Goal: Find specific page/section: Find specific page/section

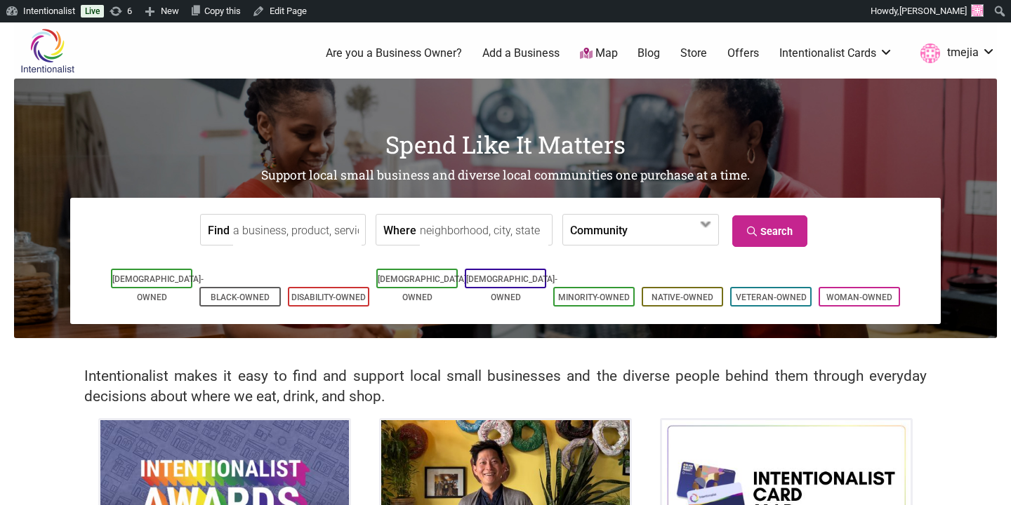
click at [606, 53] on link "Map" at bounding box center [599, 54] width 38 height 16
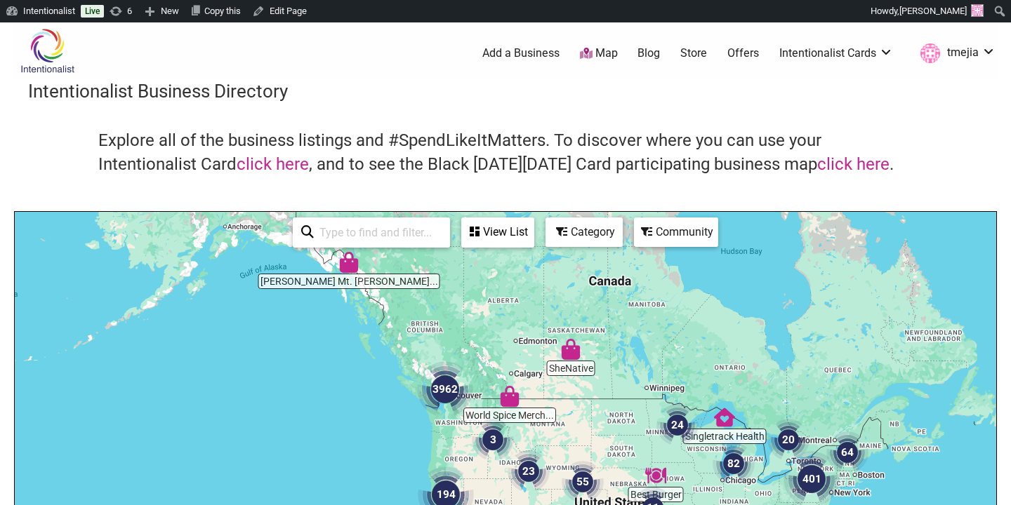
click at [436, 383] on img "3962" at bounding box center [445, 389] width 56 height 56
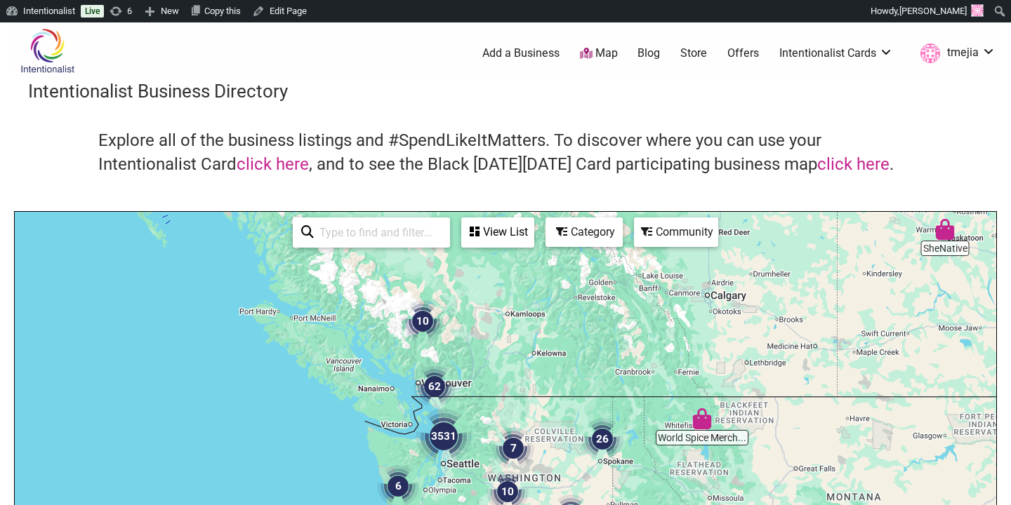
click at [445, 441] on img "3531" at bounding box center [444, 437] width 56 height 56
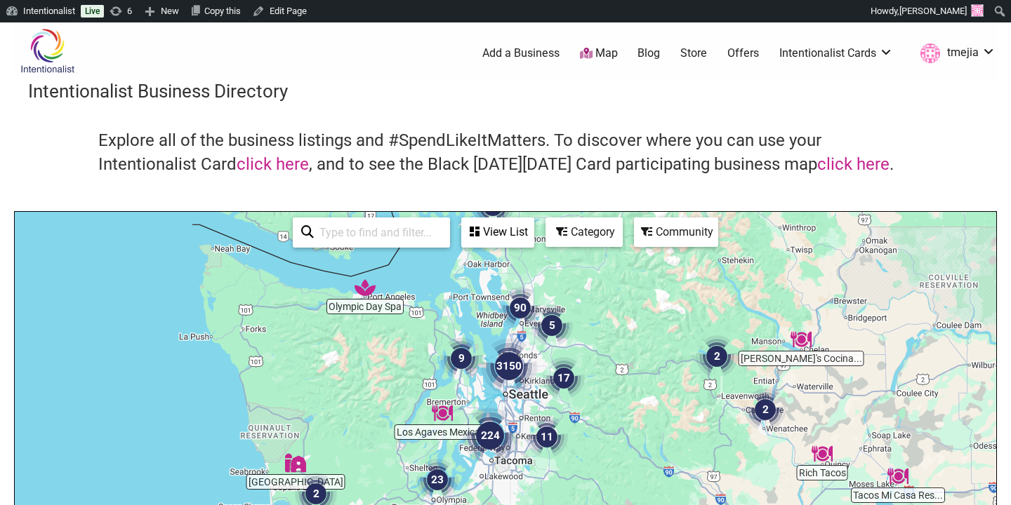
drag, startPoint x: 494, startPoint y: 410, endPoint x: 490, endPoint y: 291, distance: 118.7
click at [490, 291] on div "To navigate, press the arrow keys." at bounding box center [505, 485] width 981 height 546
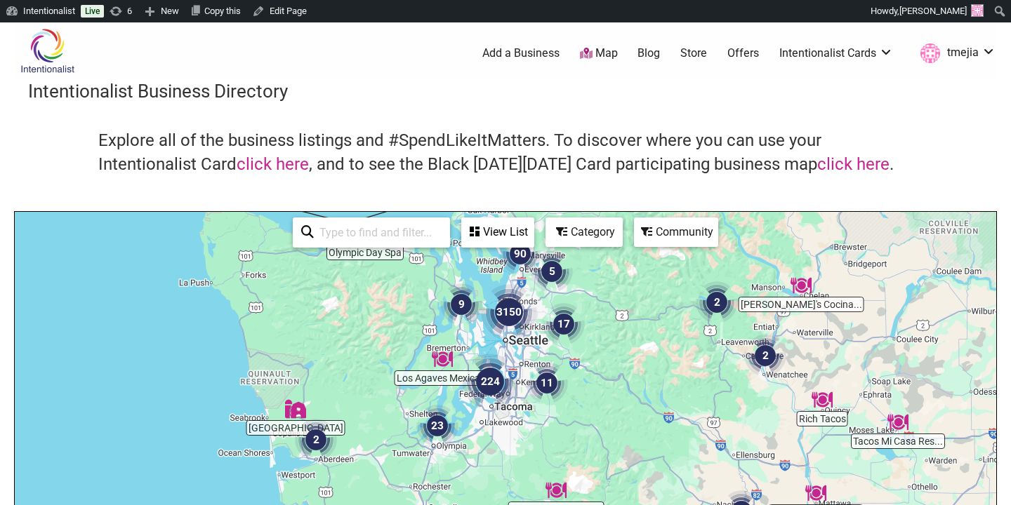
click at [509, 314] on img "3150" at bounding box center [509, 312] width 56 height 56
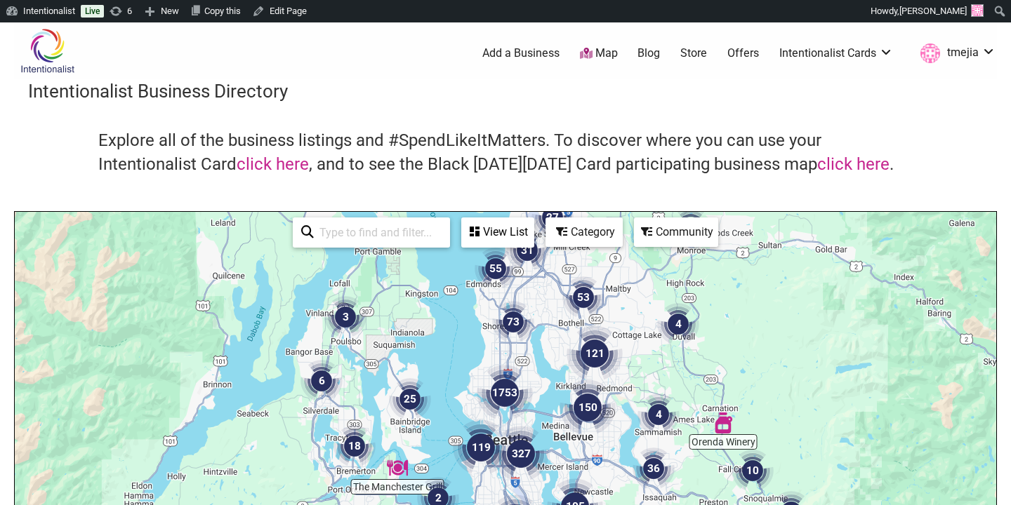
click at [514, 423] on div "To navigate, press the arrow keys." at bounding box center [505, 485] width 981 height 546
click at [509, 390] on img "1753" at bounding box center [505, 393] width 56 height 56
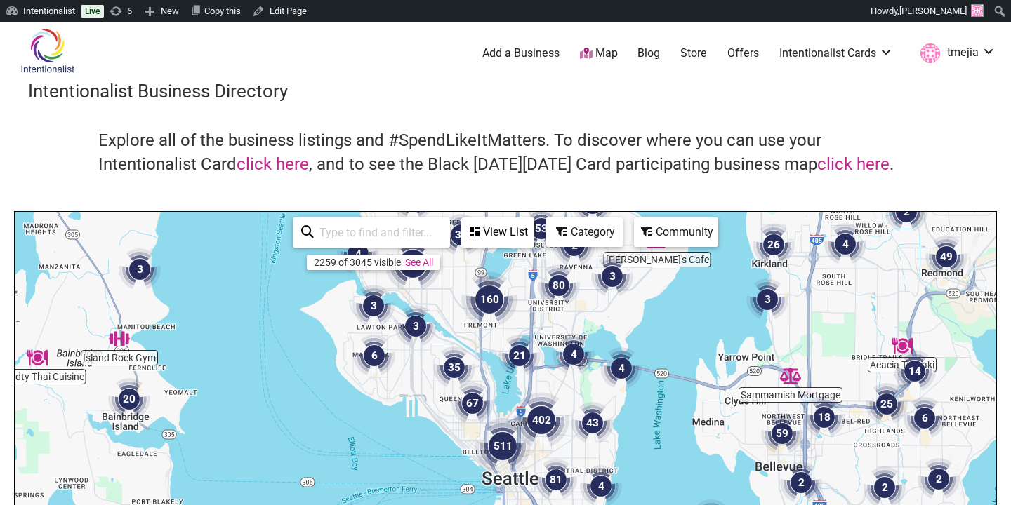
drag, startPoint x: 510, startPoint y: 390, endPoint x: 500, endPoint y: 243, distance: 147.0
click at [500, 243] on div "Island Rock Gym Willy's Cafe Sammamish Mortgage The Prom Closet B... Yungfreckl…" at bounding box center [505, 485] width 981 height 546
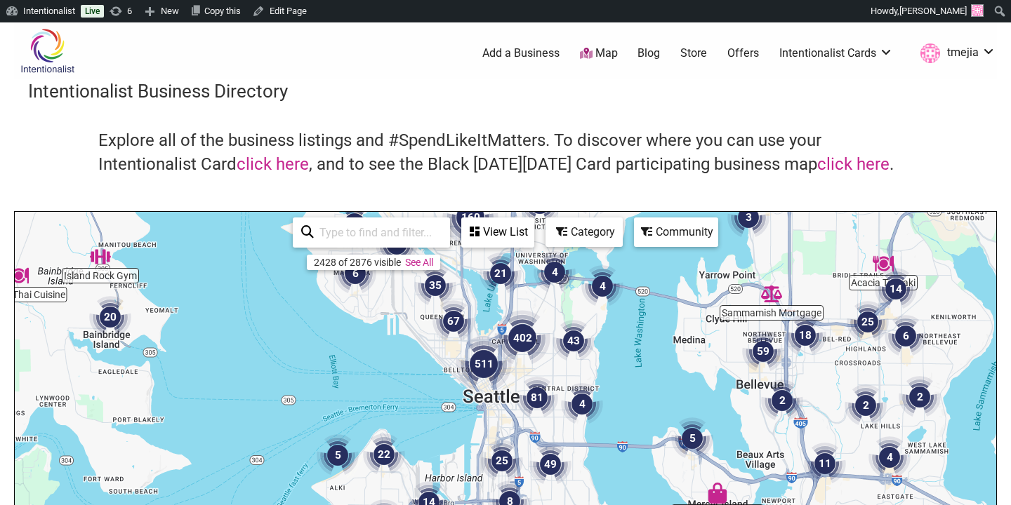
drag, startPoint x: 509, startPoint y: 359, endPoint x: 485, endPoint y: 260, distance: 101.8
click at [485, 260] on img "21" at bounding box center [500, 274] width 42 height 42
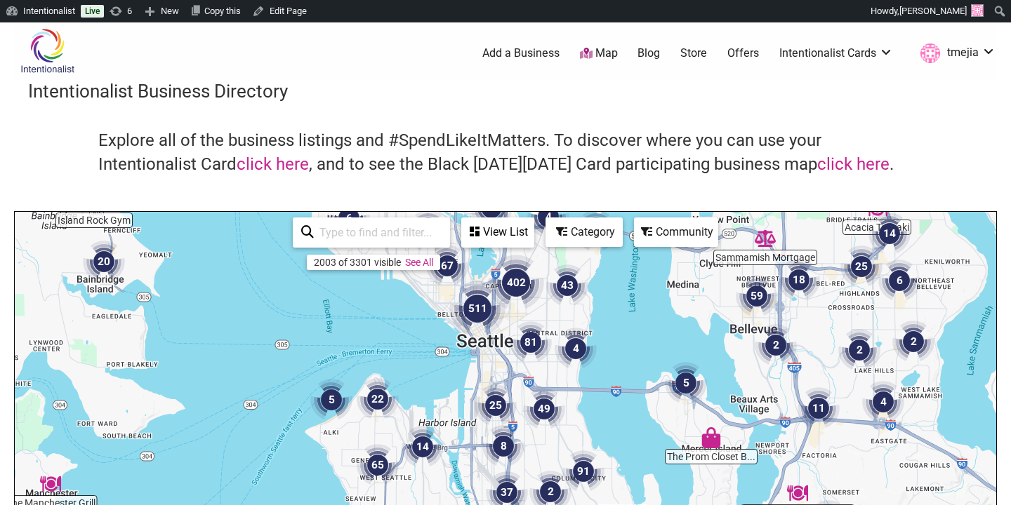
drag, startPoint x: 498, startPoint y: 386, endPoint x: 498, endPoint y: 341, distance: 44.9
click at [498, 341] on div "To navigate, press the arrow keys." at bounding box center [505, 485] width 981 height 546
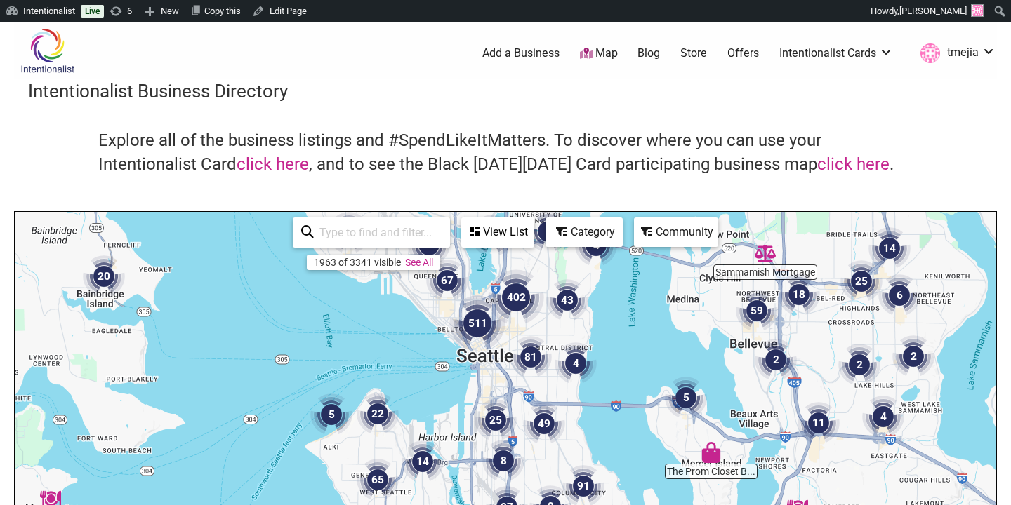
drag, startPoint x: 513, startPoint y: 304, endPoint x: 513, endPoint y: 336, distance: 31.6
click at [513, 336] on div "To navigate, press the arrow keys." at bounding box center [505, 485] width 981 height 546
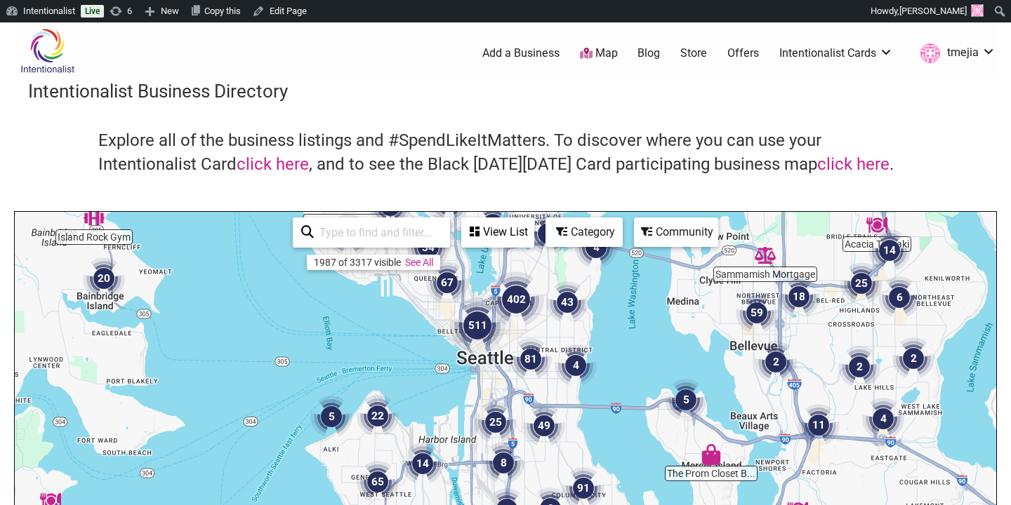
click at [514, 302] on img "402" at bounding box center [516, 300] width 56 height 56
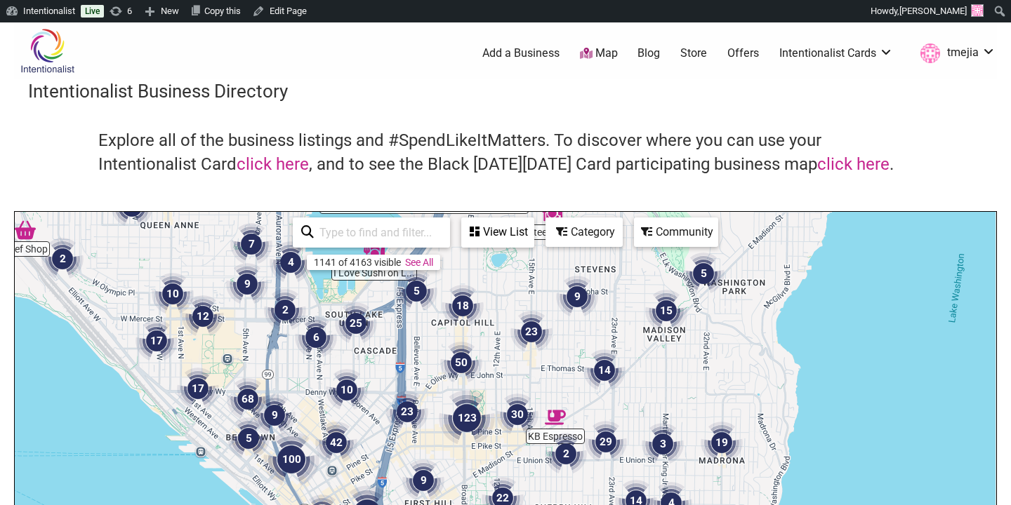
drag, startPoint x: 528, startPoint y: 389, endPoint x: 511, endPoint y: 288, distance: 102.5
click at [511, 288] on div "To navigate, press the arrow keys." at bounding box center [505, 485] width 981 height 546
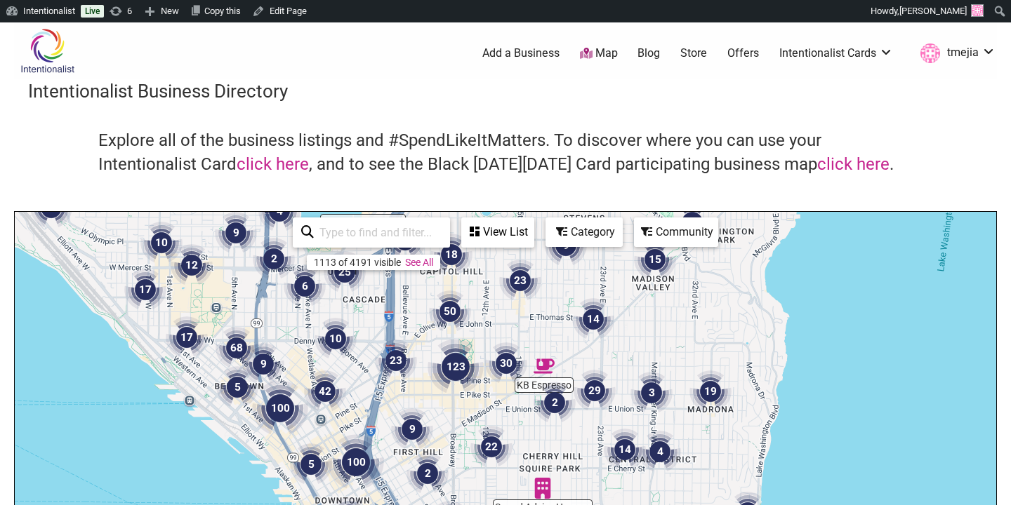
drag, startPoint x: 498, startPoint y: 354, endPoint x: 486, endPoint y: 289, distance: 66.4
click at [486, 289] on div "To navigate, press the arrow keys." at bounding box center [505, 485] width 981 height 546
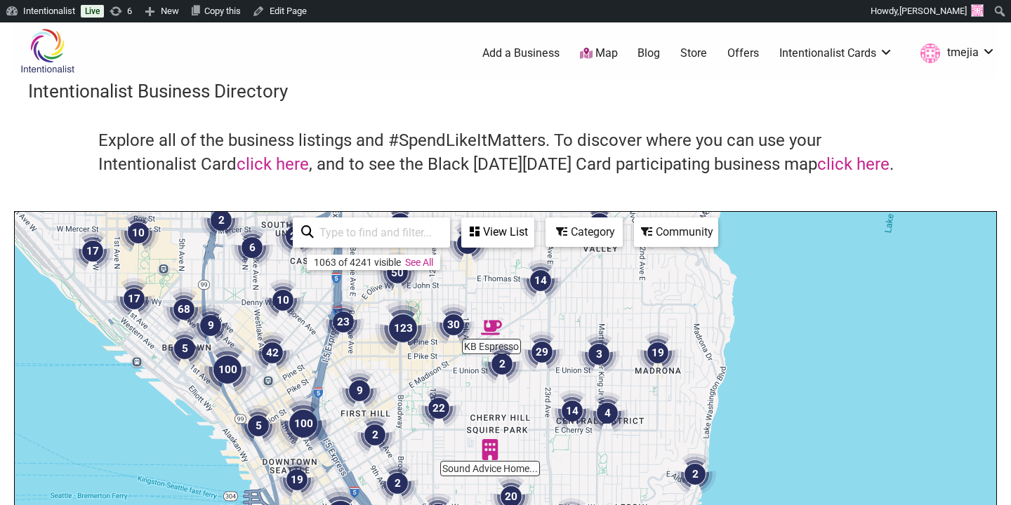
drag, startPoint x: 516, startPoint y: 352, endPoint x: 467, endPoint y: 381, distance: 56.3
click at [467, 381] on div "To navigate, press the arrow keys." at bounding box center [505, 485] width 981 height 546
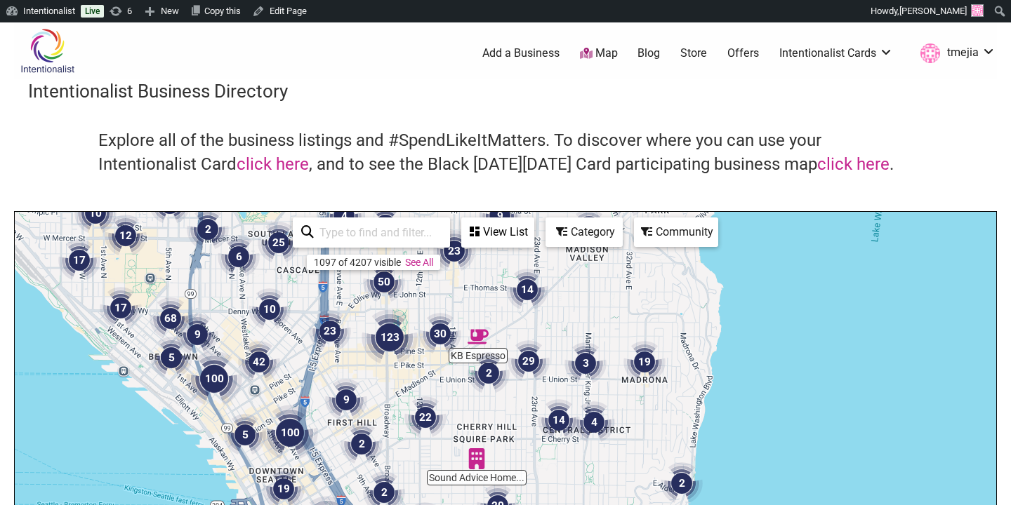
click at [442, 331] on img "30" at bounding box center [440, 334] width 42 height 42
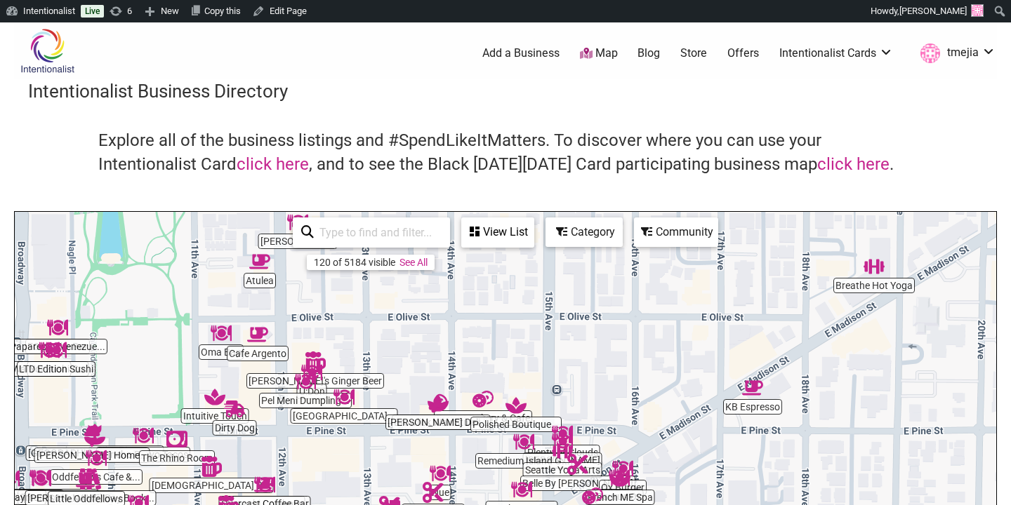
drag, startPoint x: 546, startPoint y: 382, endPoint x: 431, endPoint y: 324, distance: 128.7
click at [431, 325] on div "To navigate, press the arrow keys." at bounding box center [505, 485] width 981 height 546
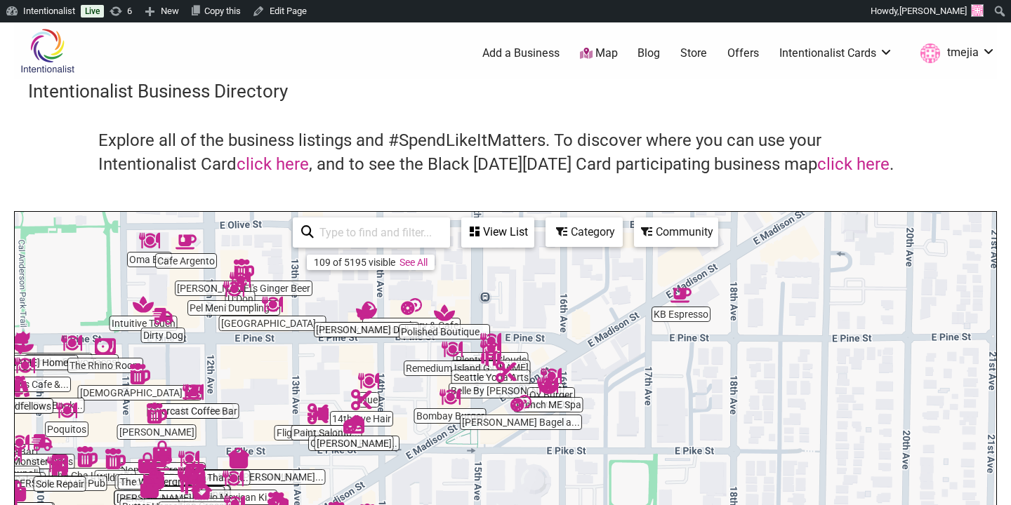
drag, startPoint x: 555, startPoint y: 340, endPoint x: 500, endPoint y: 267, distance: 91.1
click at [500, 267] on div "To navigate, press the arrow keys." at bounding box center [505, 485] width 981 height 546
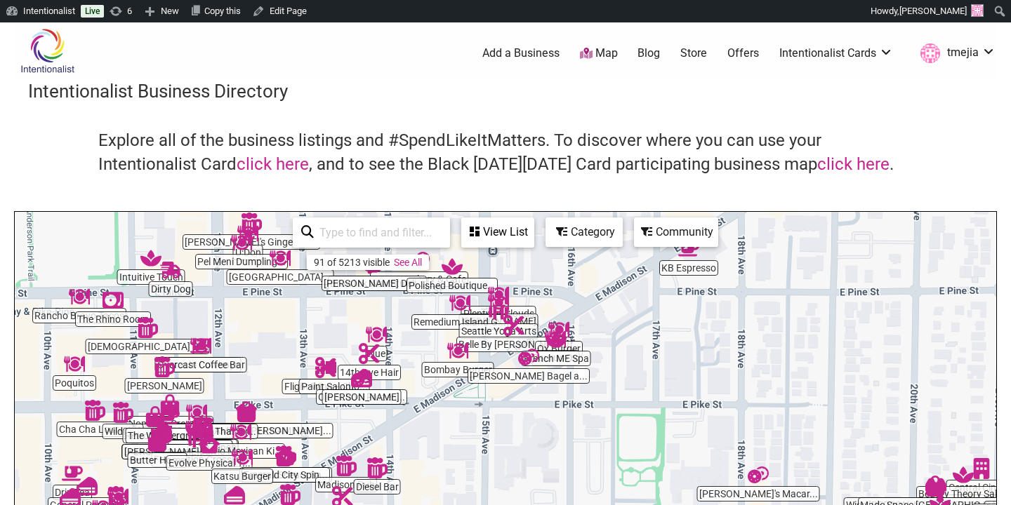
drag, startPoint x: 569, startPoint y: 327, endPoint x: 630, endPoint y: 338, distance: 62.1
click at [630, 338] on div "To navigate, press the arrow keys." at bounding box center [505, 485] width 981 height 546
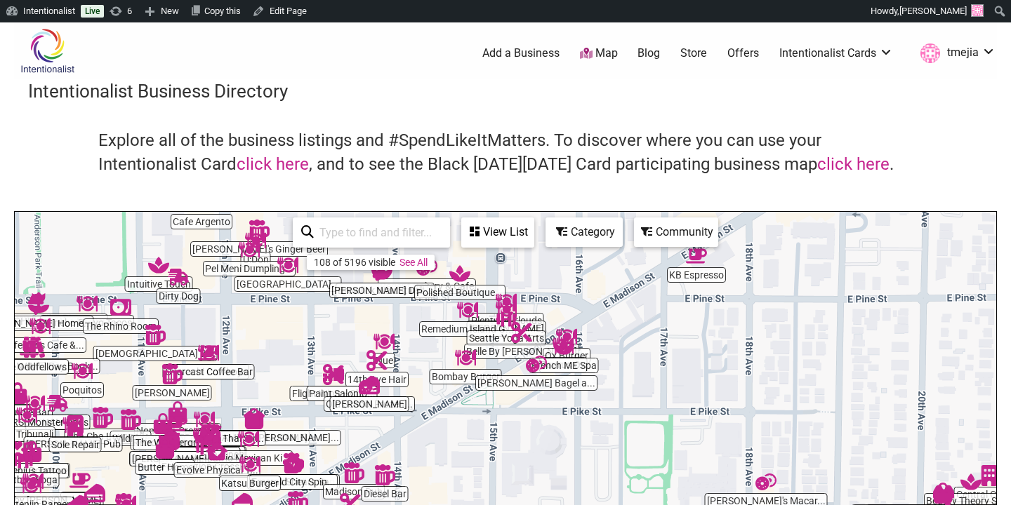
click at [581, 239] on div "Category" at bounding box center [584, 232] width 74 height 27
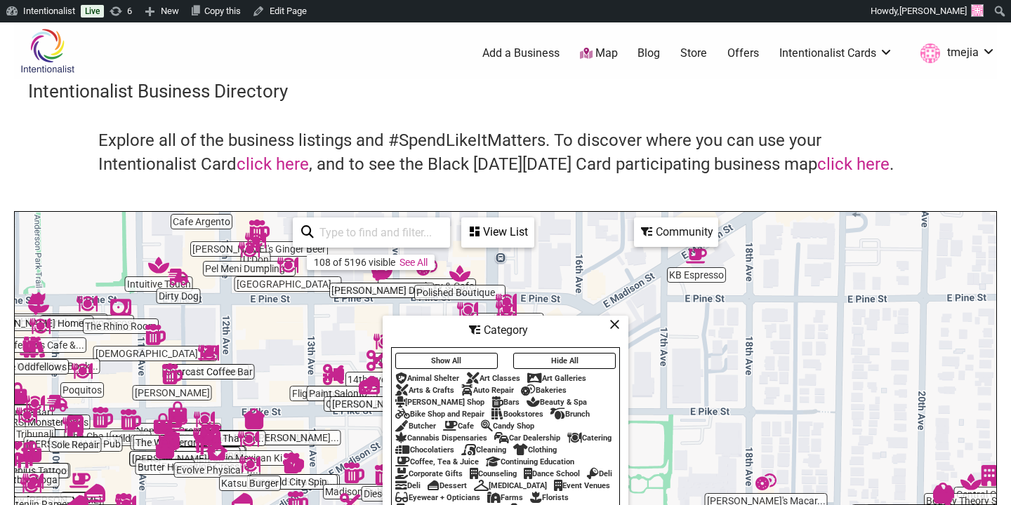
click at [613, 325] on icon at bounding box center [614, 324] width 11 height 1
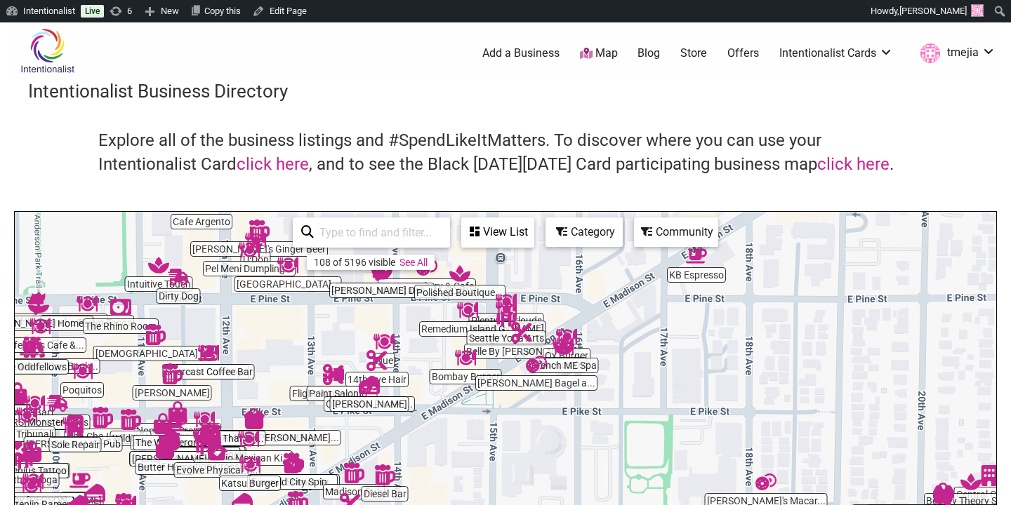
click at [656, 235] on div "Community" at bounding box center [675, 232] width 81 height 27
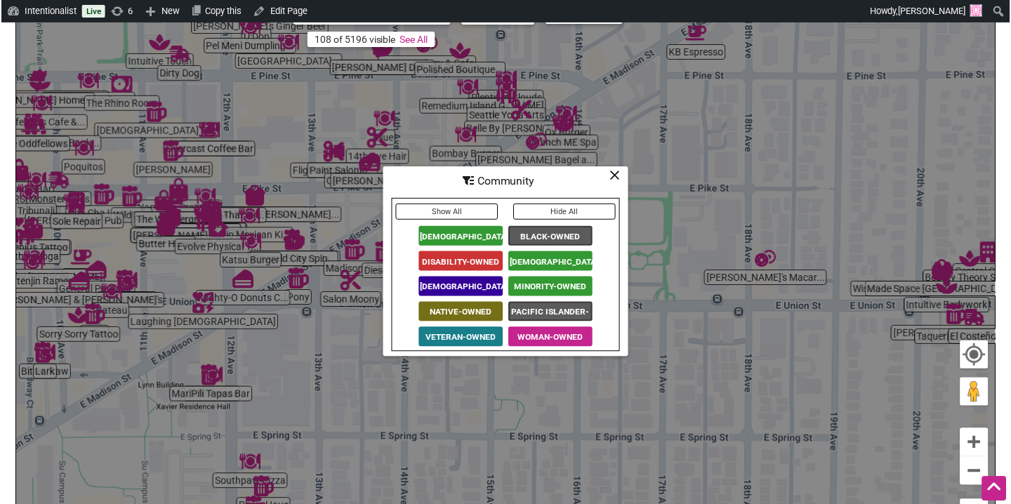
scroll to position [203, 0]
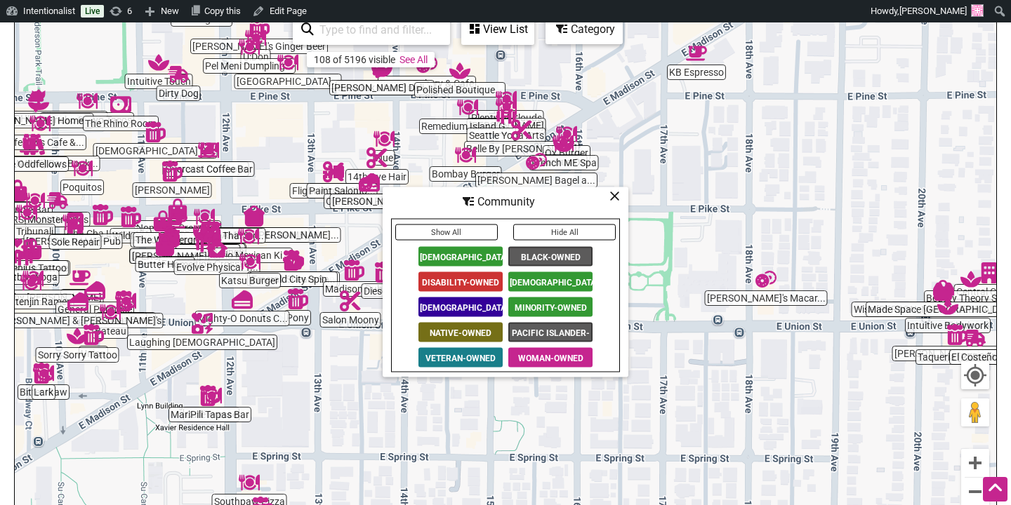
click at [538, 277] on span "[DEMOGRAPHIC_DATA]-Owned" at bounding box center [550, 282] width 84 height 20
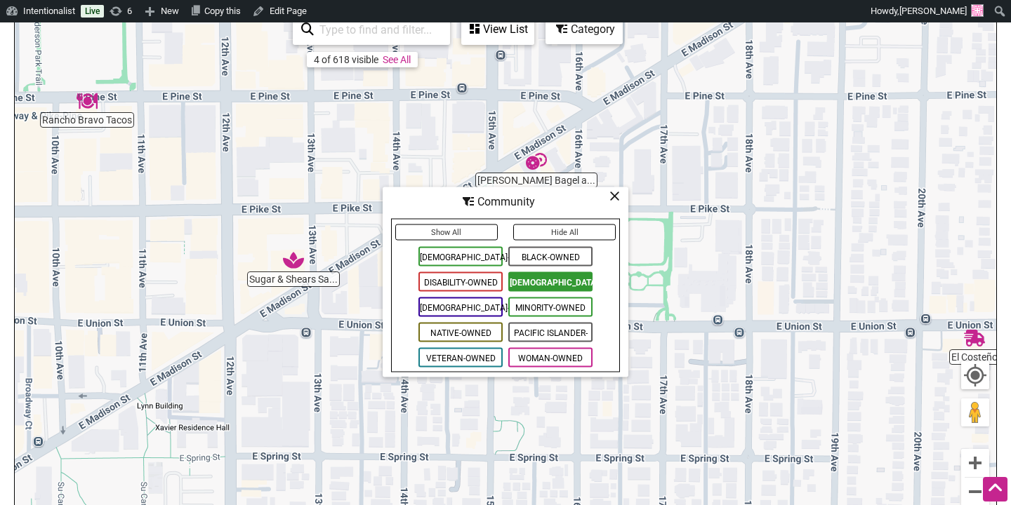
click at [613, 196] on icon at bounding box center [614, 196] width 11 height 1
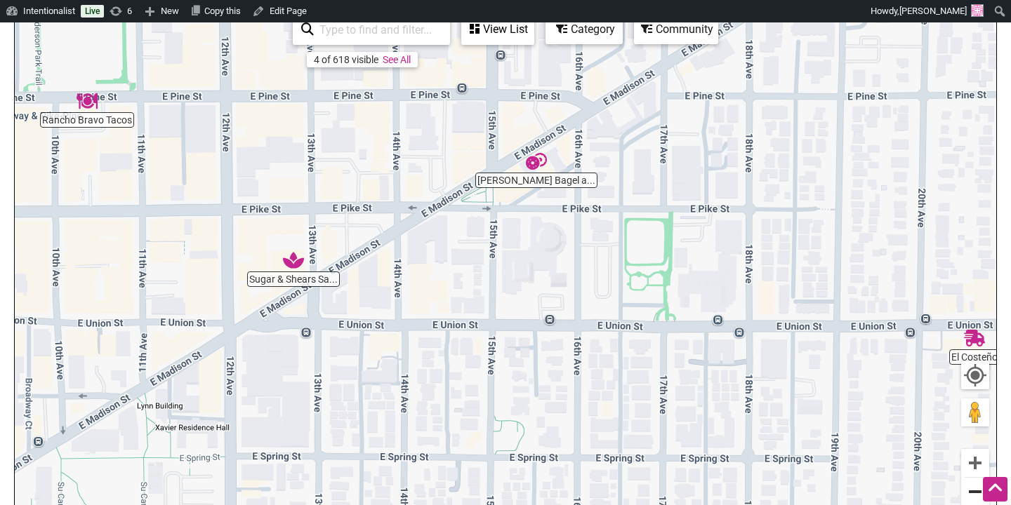
click at [975, 494] on button "Zoom out" at bounding box center [975, 492] width 28 height 28
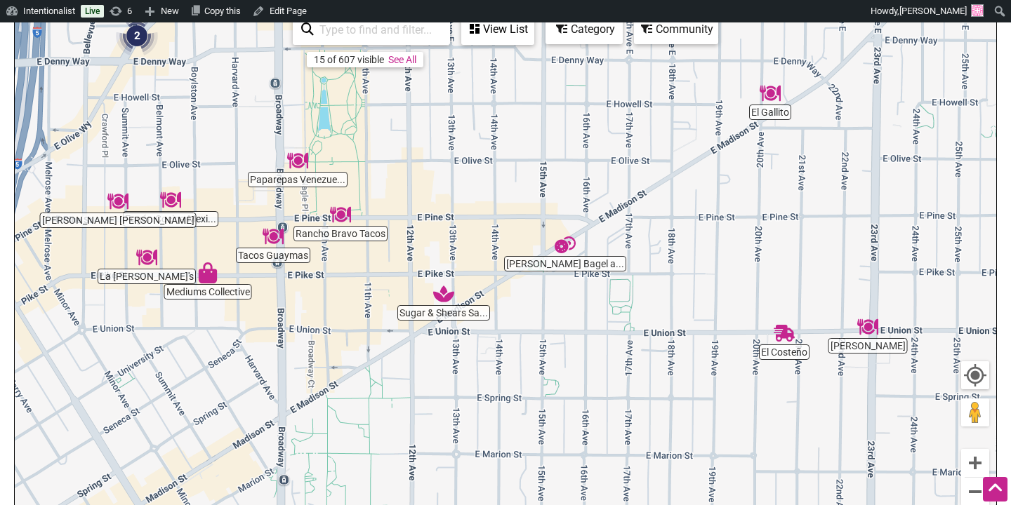
drag, startPoint x: 469, startPoint y: 280, endPoint x: 514, endPoint y: 310, distance: 53.7
click at [514, 310] on div "To navigate, press the arrow keys." at bounding box center [505, 282] width 981 height 546
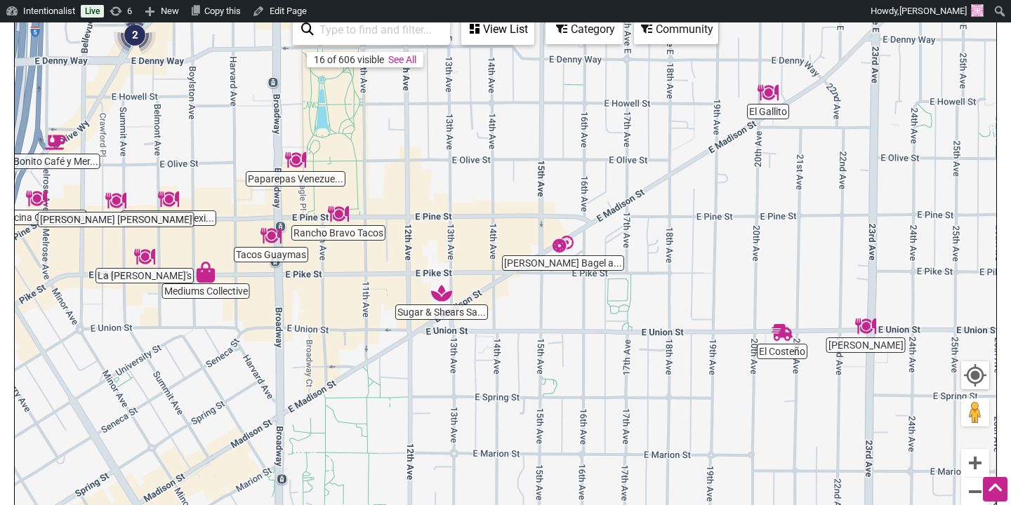
click at [559, 252] on img "Westman's Bagel and Coffee" at bounding box center [562, 244] width 21 height 21
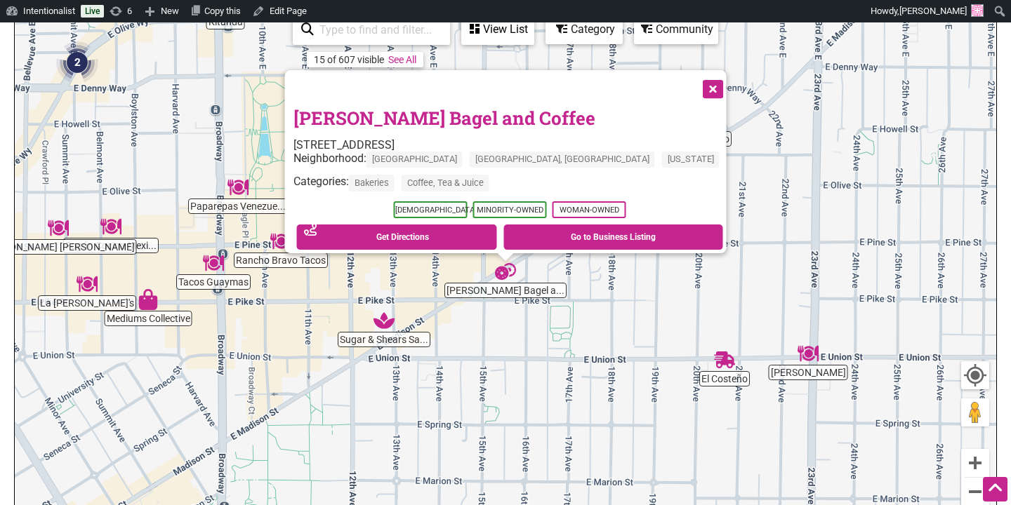
click at [694, 83] on button "Close" at bounding box center [711, 87] width 35 height 35
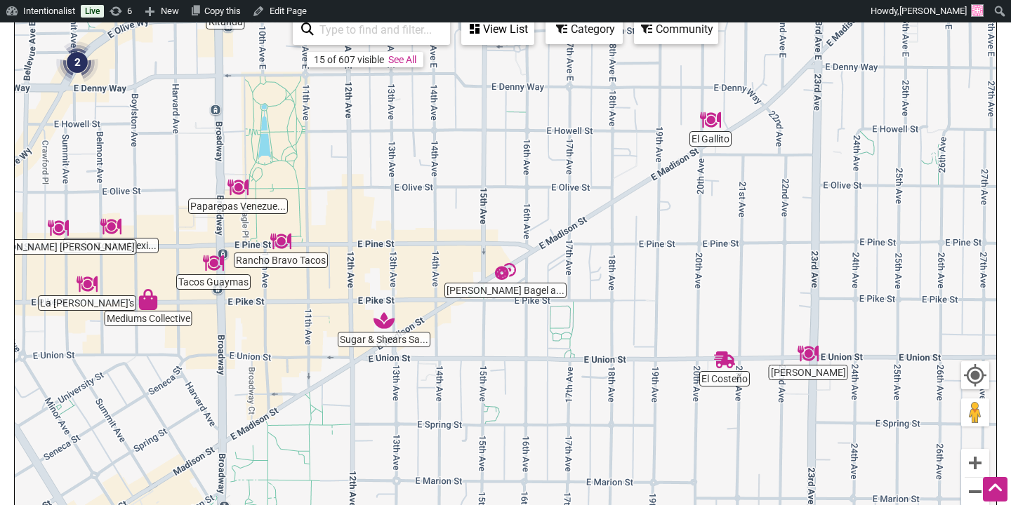
click at [385, 324] on img "Sugar & Shears Salon And Organic Spa" at bounding box center [383, 320] width 21 height 21
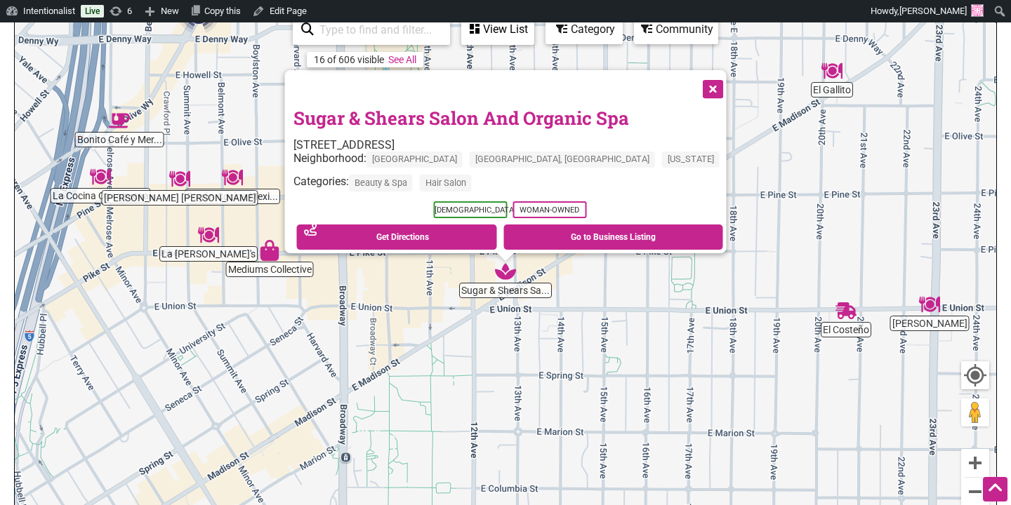
click at [694, 83] on button "Close" at bounding box center [711, 87] width 35 height 35
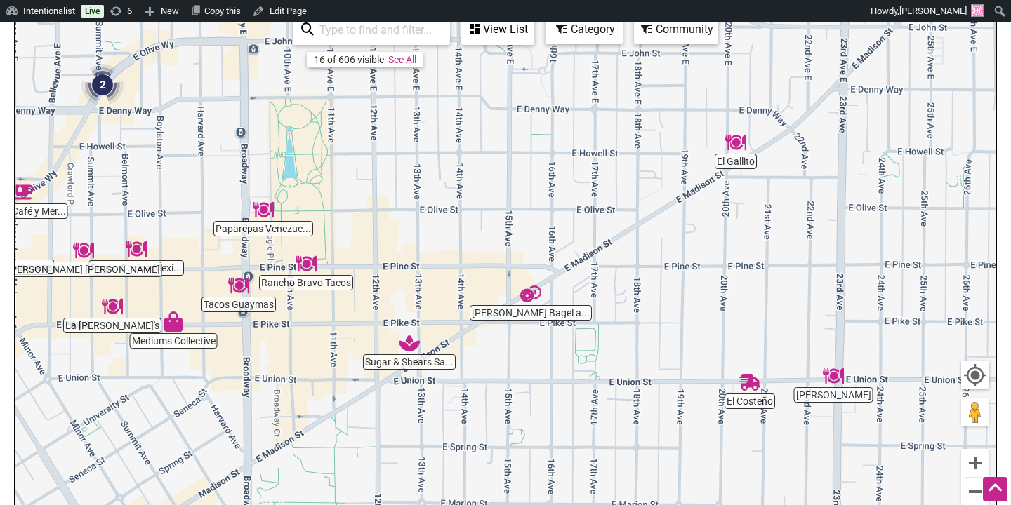
drag, startPoint x: 540, startPoint y: 192, endPoint x: 437, endPoint y: 264, distance: 125.4
click at [437, 264] on div "To navigate, press the arrow keys." at bounding box center [505, 282] width 981 height 546
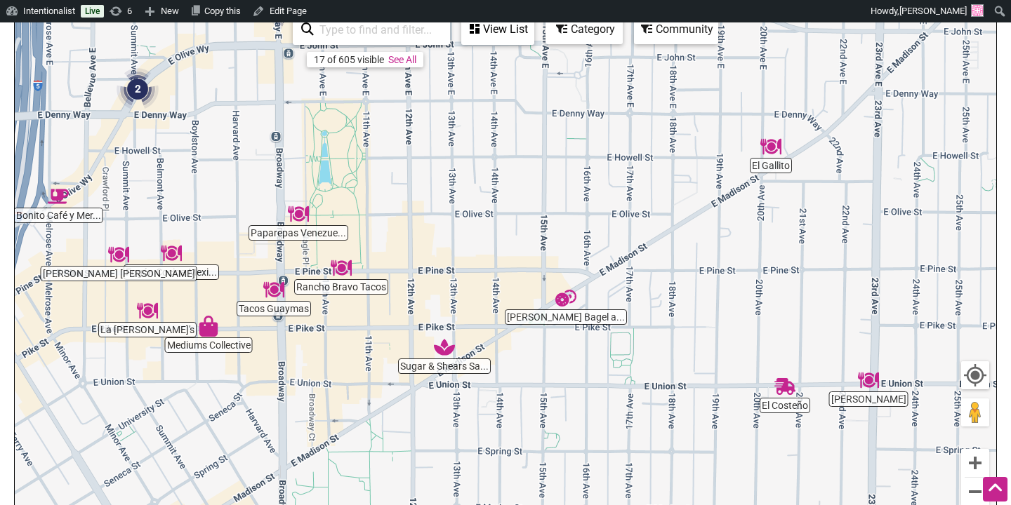
drag, startPoint x: 602, startPoint y: 357, endPoint x: 639, endPoint y: 361, distance: 38.1
click at [639, 361] on div "To navigate, press the arrow keys." at bounding box center [505, 282] width 981 height 546
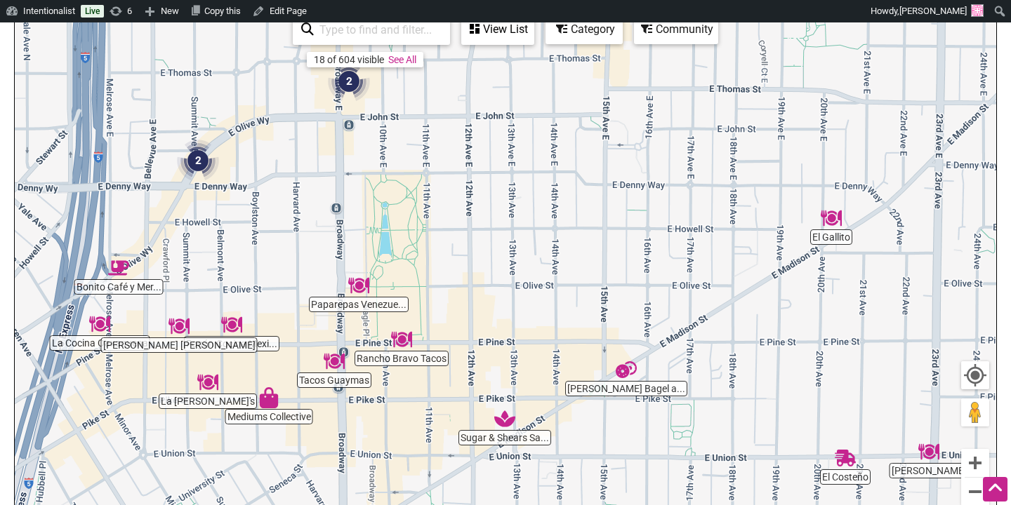
drag, startPoint x: 715, startPoint y: 301, endPoint x: 775, endPoint y: 370, distance: 91.5
click at [775, 370] on div "To navigate, press the arrow keys." at bounding box center [505, 282] width 981 height 546
click at [198, 164] on img "2" at bounding box center [198, 161] width 42 height 42
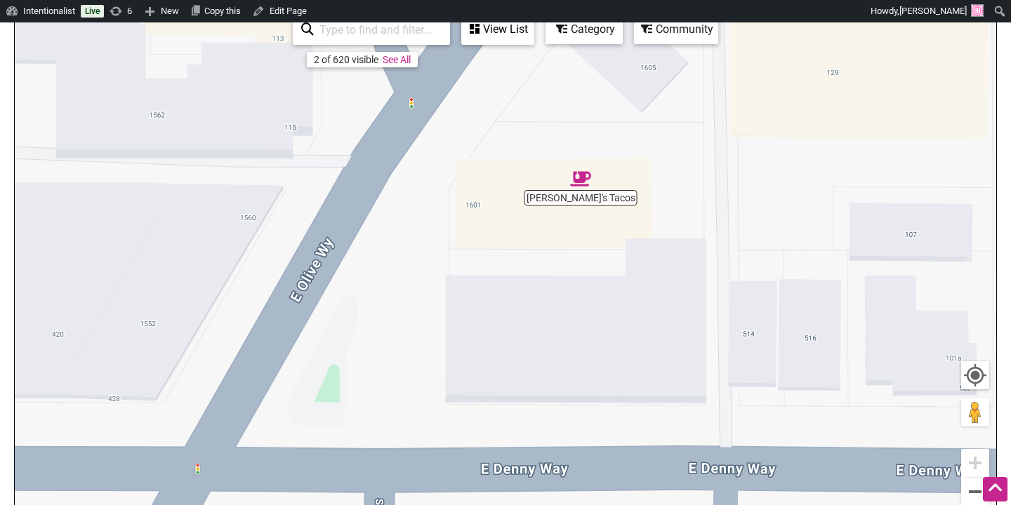
drag, startPoint x: 625, startPoint y: 223, endPoint x: 545, endPoint y: 338, distance: 140.2
click at [545, 338] on div "To navigate, press the arrow keys." at bounding box center [505, 282] width 981 height 546
click at [972, 497] on button "Zoom out" at bounding box center [975, 492] width 28 height 28
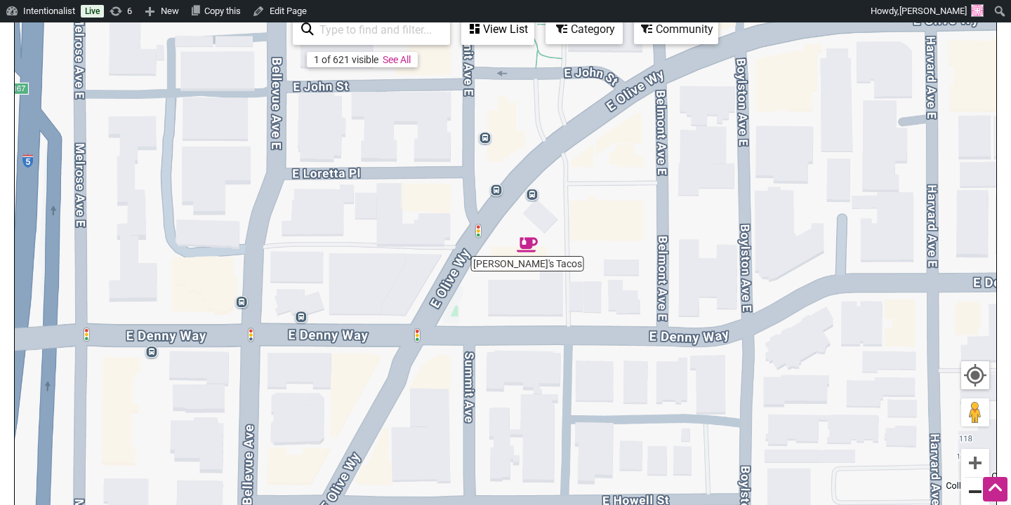
click at [972, 497] on button "Zoom out" at bounding box center [975, 492] width 28 height 28
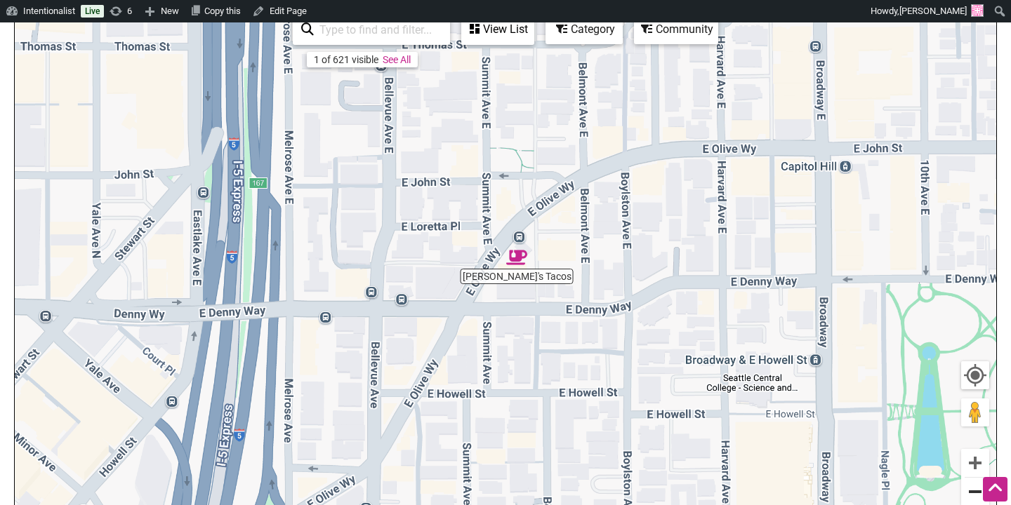
click at [972, 497] on button "Zoom out" at bounding box center [975, 492] width 28 height 28
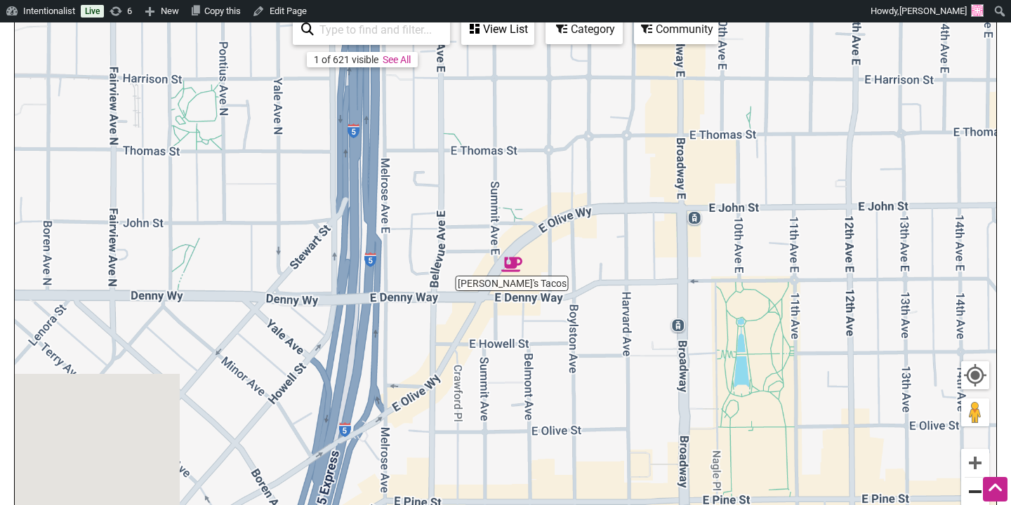
click at [972, 497] on button "Zoom out" at bounding box center [975, 492] width 28 height 28
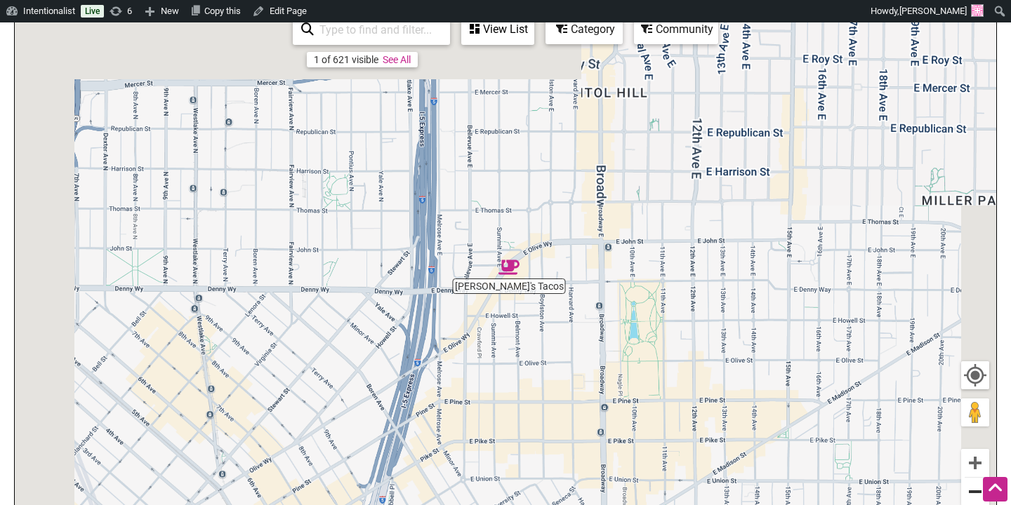
click at [972, 497] on button "Zoom out" at bounding box center [975, 492] width 28 height 28
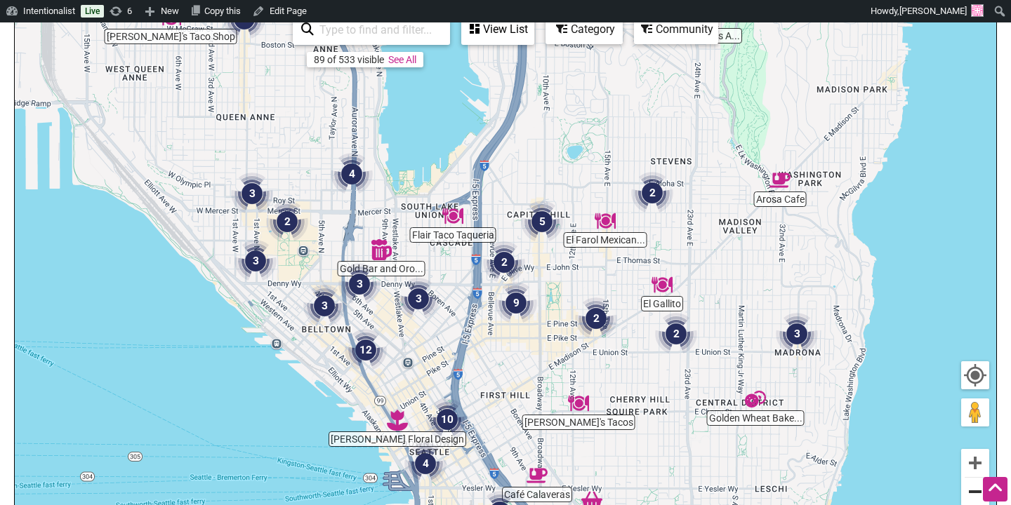
click at [972, 492] on button "Zoom out" at bounding box center [975, 492] width 28 height 28
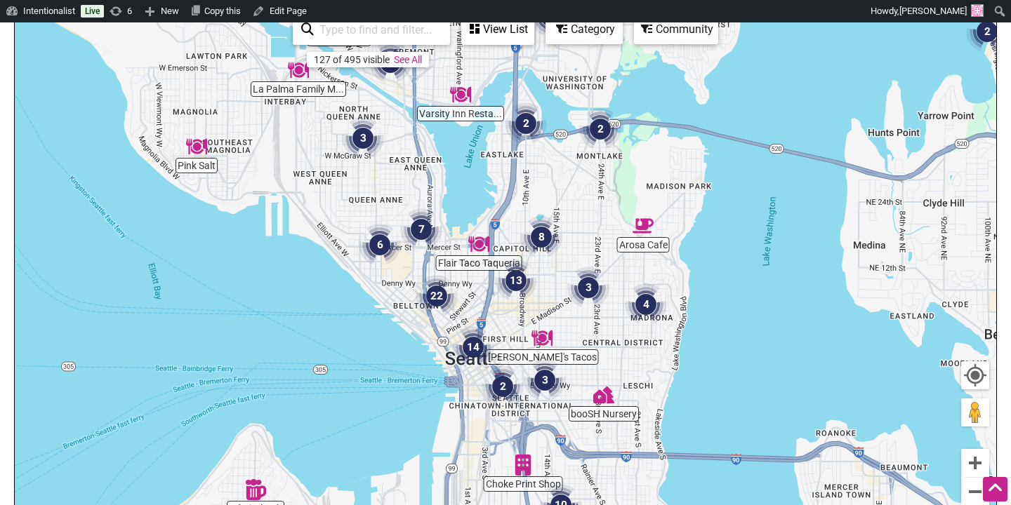
click at [602, 128] on img "2" at bounding box center [600, 129] width 42 height 42
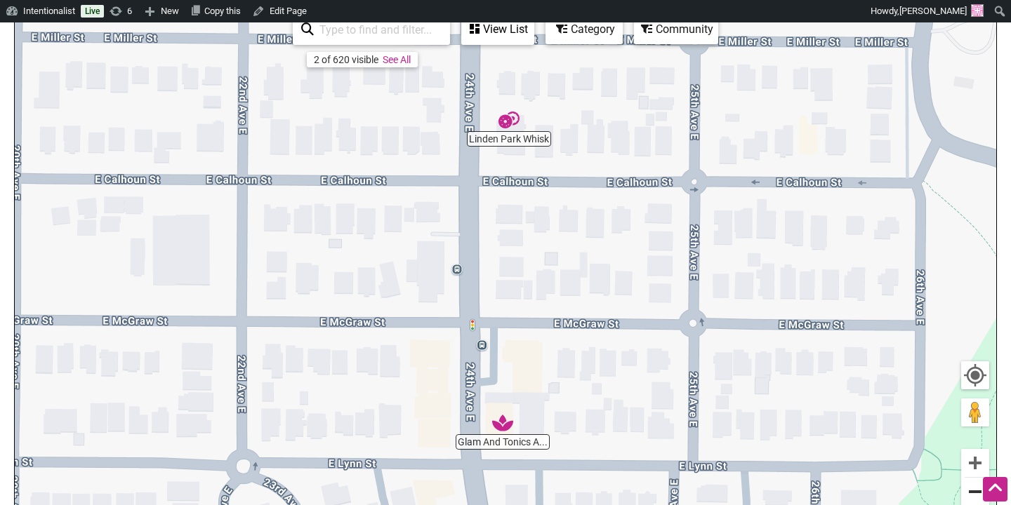
click at [974, 489] on button "Zoom out" at bounding box center [975, 492] width 28 height 28
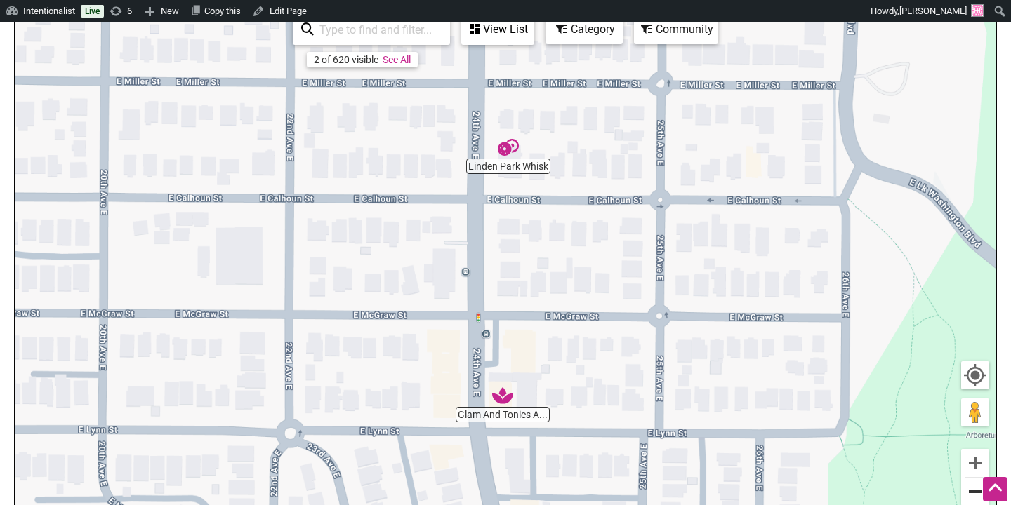
click at [974, 489] on button "Zoom out" at bounding box center [975, 492] width 28 height 28
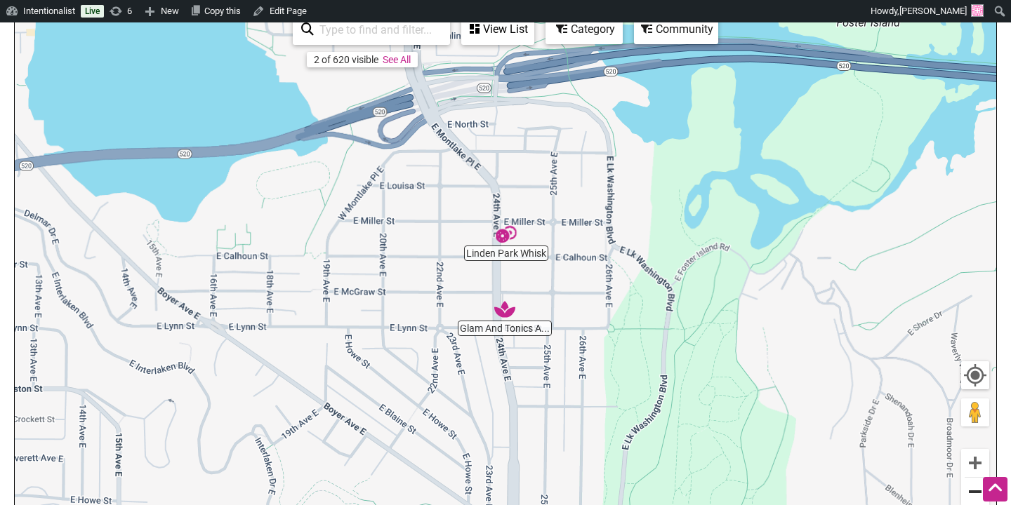
click at [974, 489] on button "Zoom out" at bounding box center [975, 492] width 28 height 28
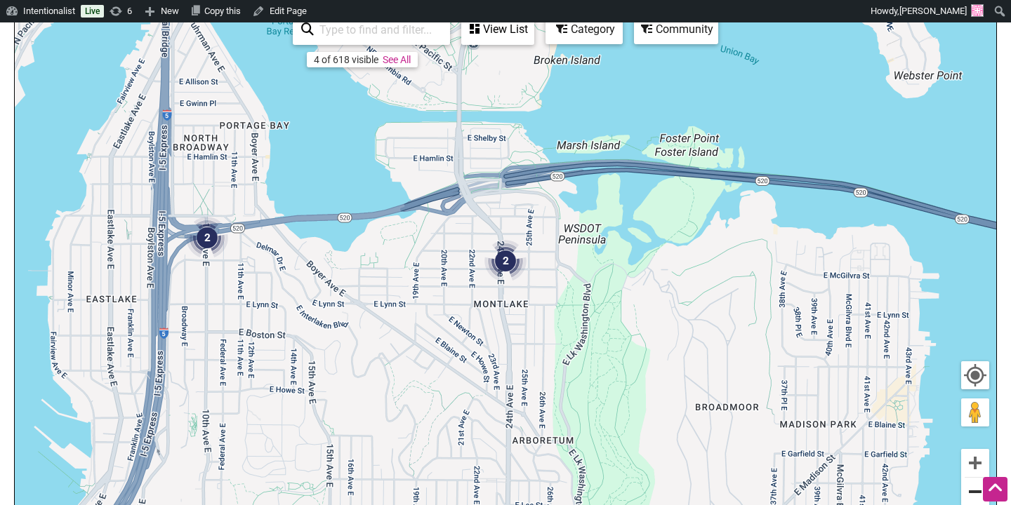
click at [974, 489] on button "Zoom out" at bounding box center [975, 492] width 28 height 28
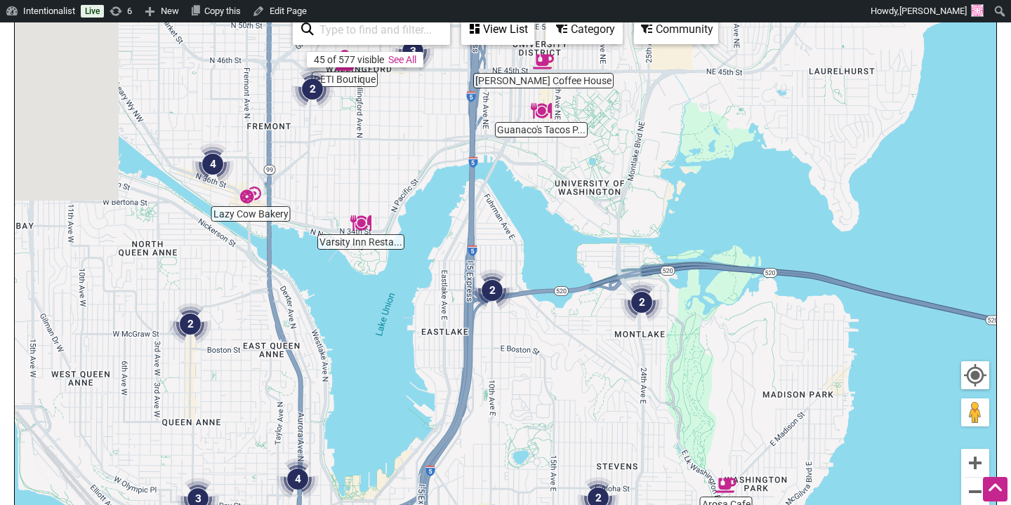
drag, startPoint x: 164, startPoint y: 277, endPoint x: 314, endPoint y: 318, distance: 155.0
click at [312, 317] on div "To navigate, press the arrow keys." at bounding box center [505, 282] width 981 height 546
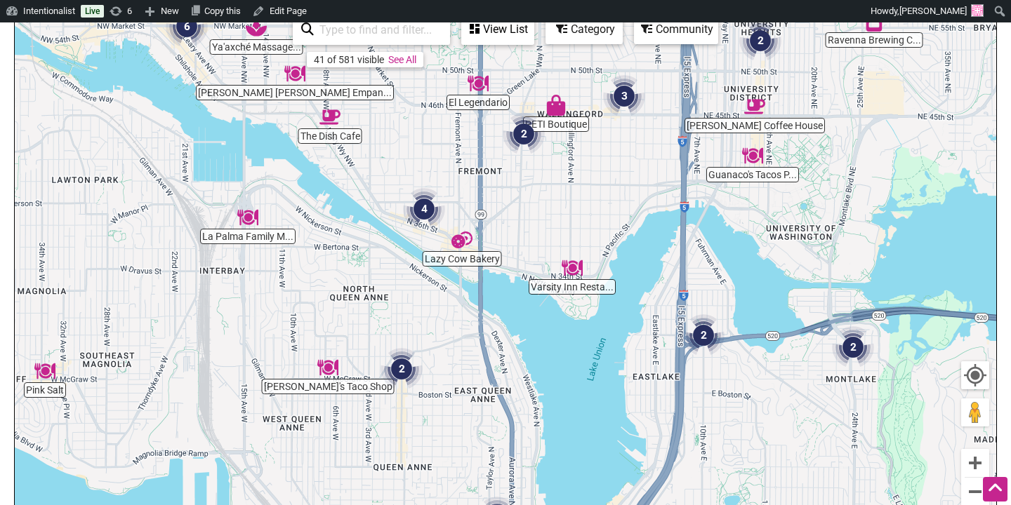
click at [401, 375] on img "2" at bounding box center [401, 369] width 42 height 42
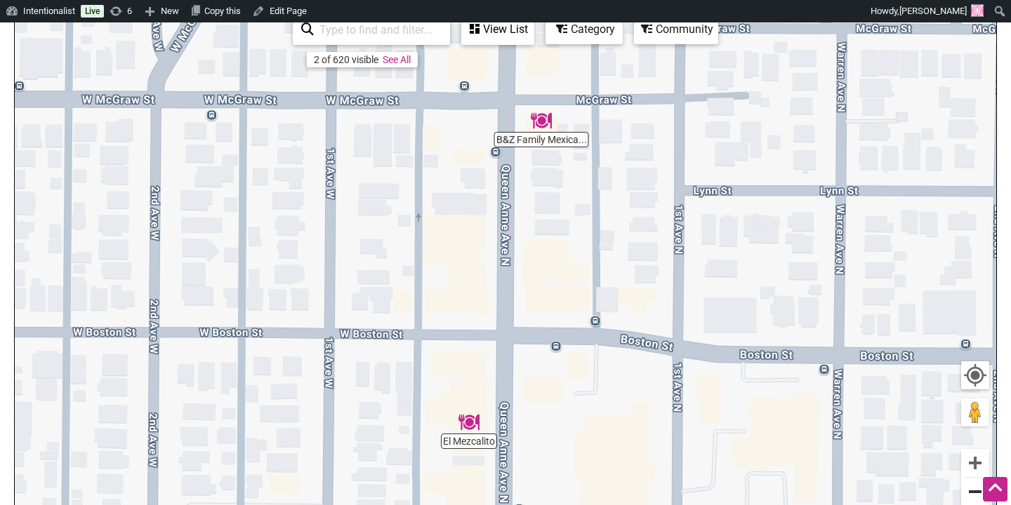
click at [975, 493] on button "Zoom out" at bounding box center [975, 492] width 28 height 28
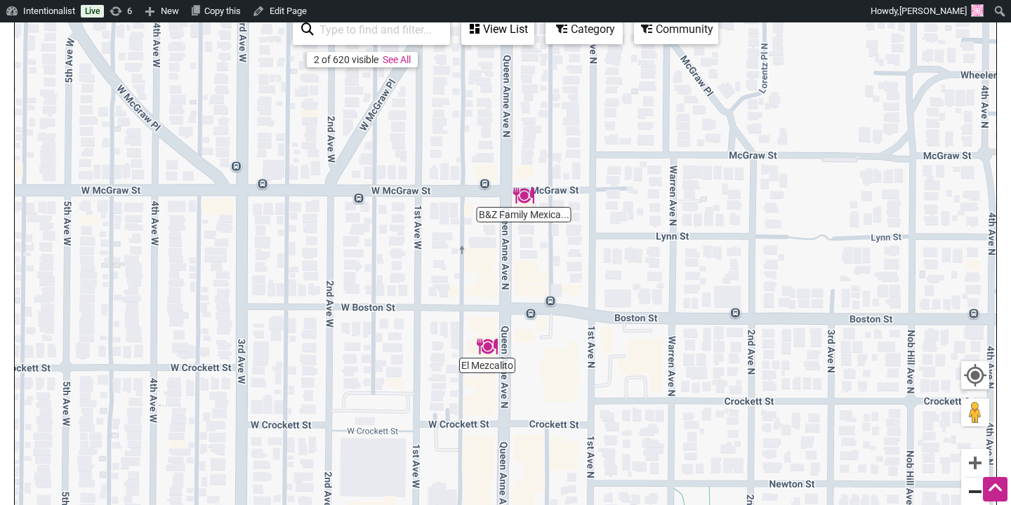
click at [975, 493] on button "Zoom out" at bounding box center [975, 492] width 28 height 28
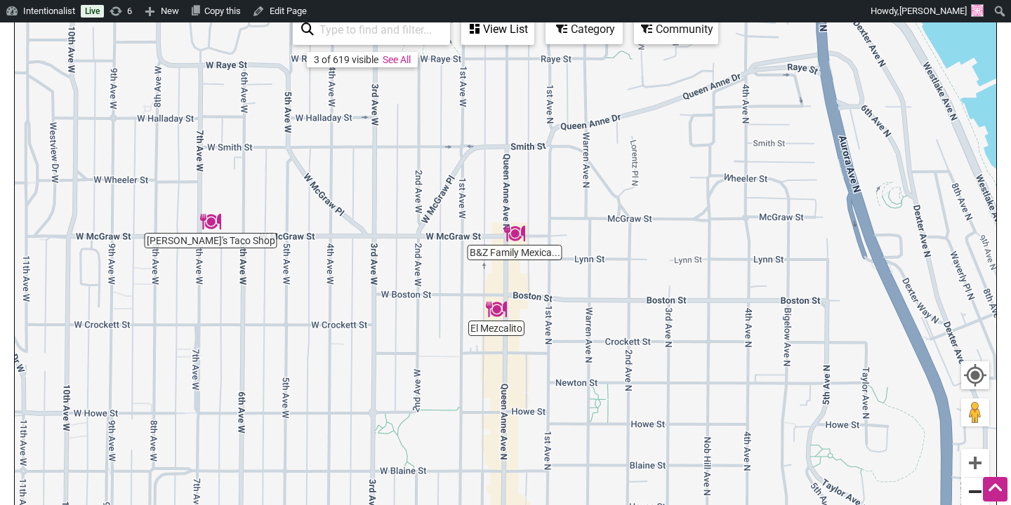
click at [971, 491] on button "Zoom out" at bounding box center [975, 492] width 28 height 28
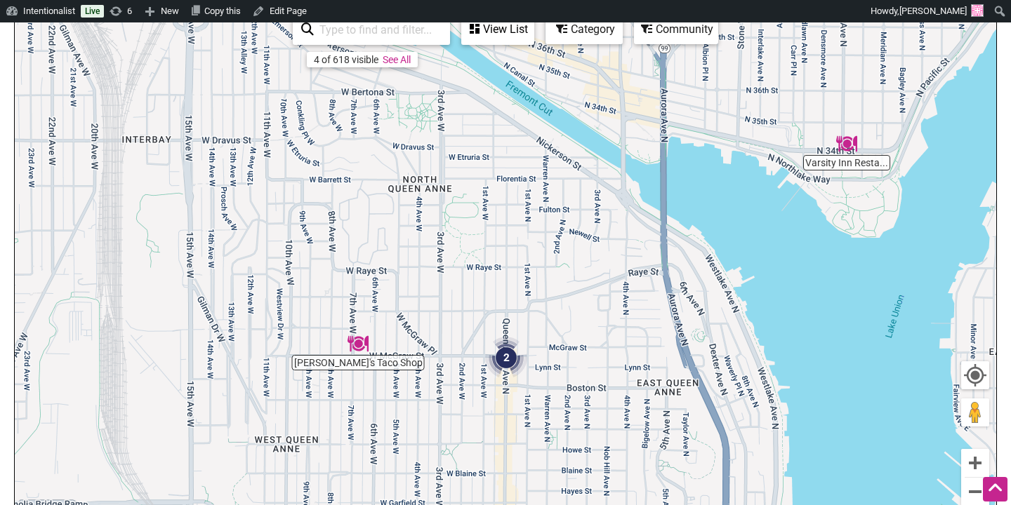
drag, startPoint x: 472, startPoint y: 206, endPoint x: 467, endPoint y: 329, distance: 123.6
click at [467, 329] on div "To navigate, press the arrow keys." at bounding box center [505, 282] width 981 height 546
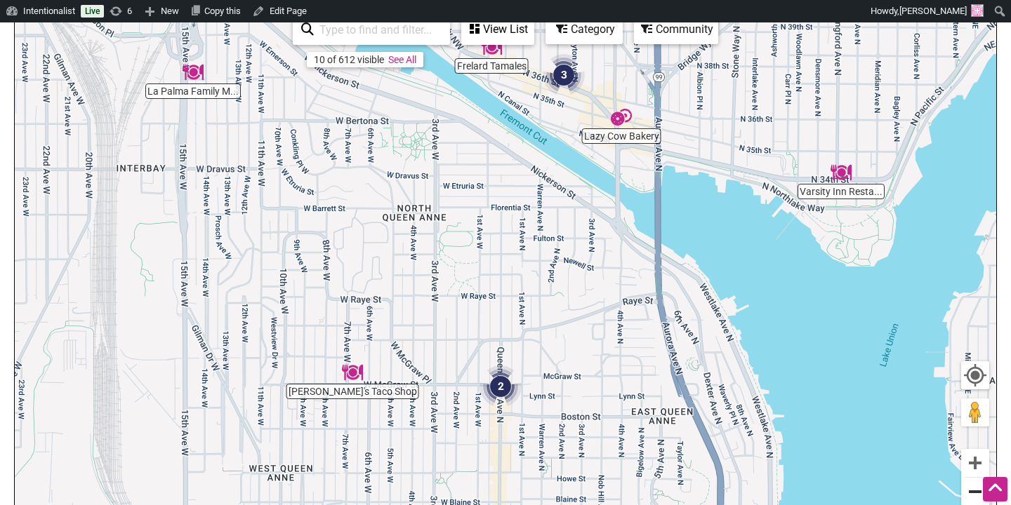
click at [969, 486] on button "Zoom out" at bounding box center [975, 492] width 28 height 28
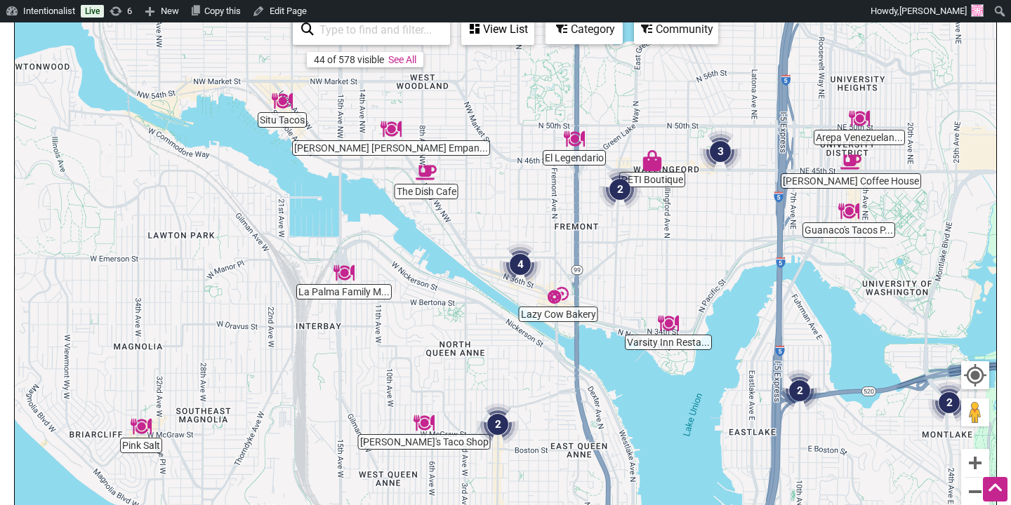
drag, startPoint x: 485, startPoint y: 213, endPoint x: 479, endPoint y: 314, distance: 101.3
click at [479, 314] on div "To navigate, press the arrow keys." at bounding box center [505, 282] width 981 height 546
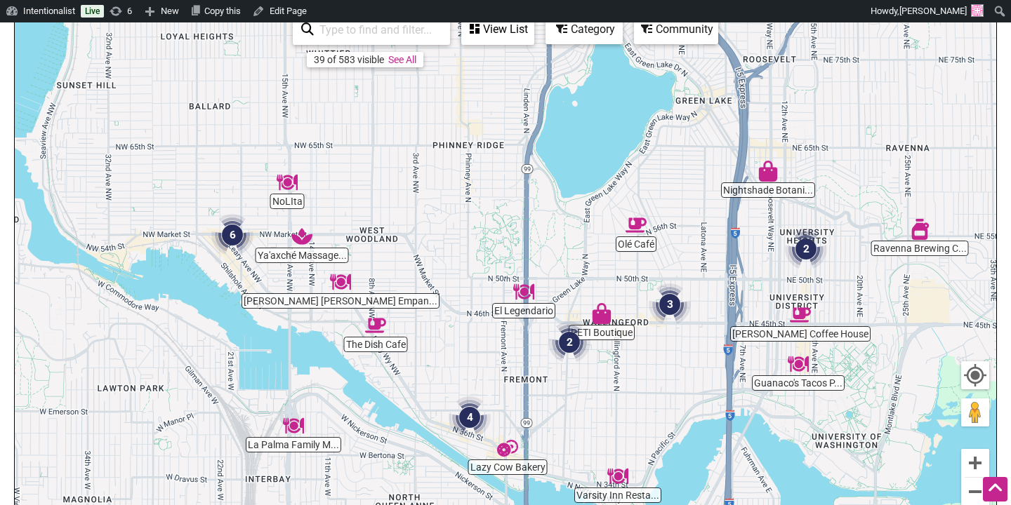
drag, startPoint x: 661, startPoint y: 226, endPoint x: 609, endPoint y: 387, distance: 169.6
click at [609, 387] on div "To navigate, press the arrow keys." at bounding box center [505, 282] width 981 height 546
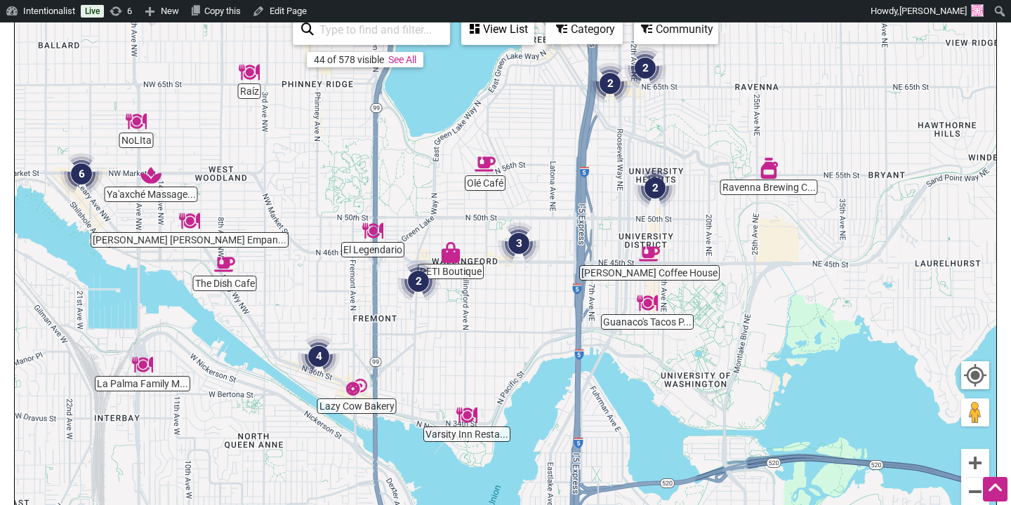
drag, startPoint x: 874, startPoint y: 427, endPoint x: 698, endPoint y: 359, distance: 188.5
click at [698, 359] on div "To navigate, press the arrow keys." at bounding box center [505, 282] width 981 height 546
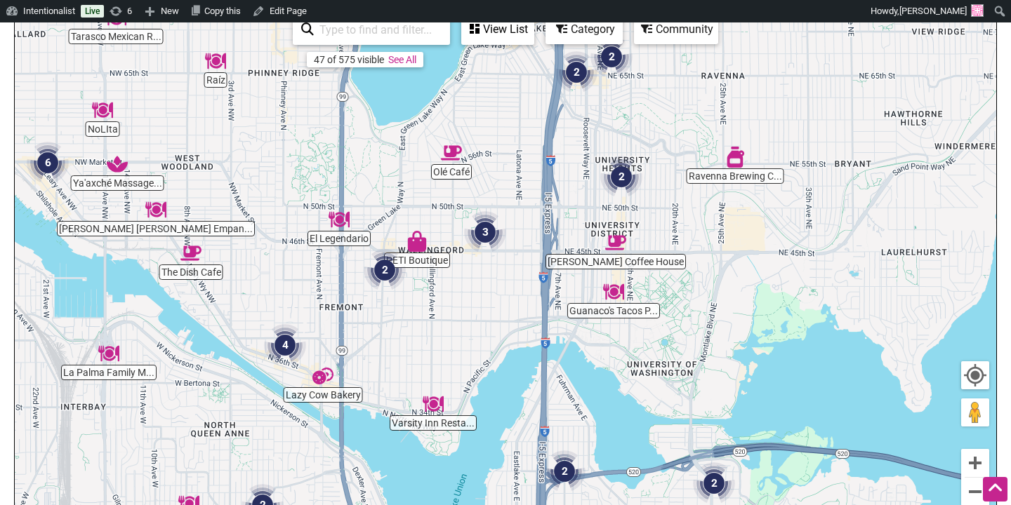
click at [625, 175] on img "2" at bounding box center [621, 177] width 42 height 42
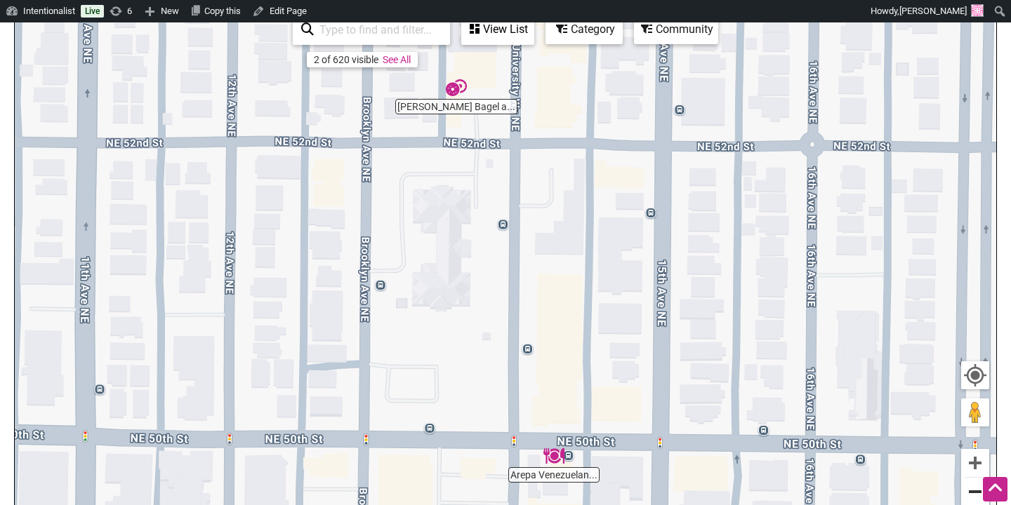
click at [971, 489] on button "Zoom out" at bounding box center [975, 492] width 28 height 28
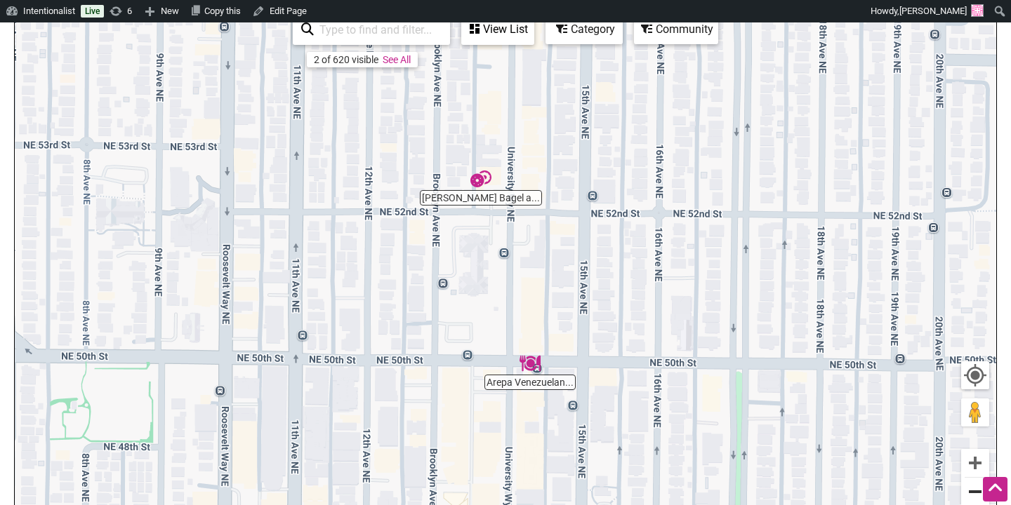
click at [971, 489] on button "Zoom out" at bounding box center [975, 492] width 28 height 28
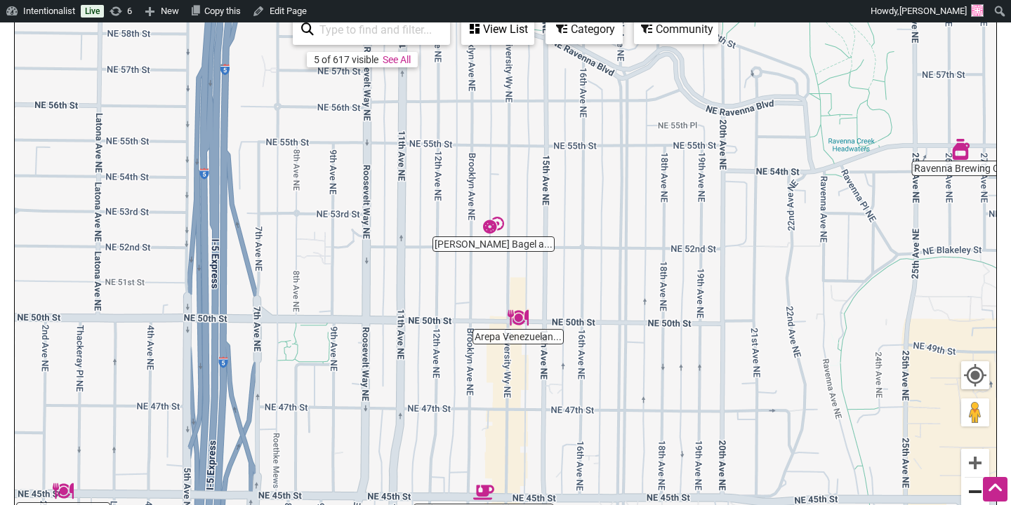
click at [971, 489] on button "Zoom out" at bounding box center [975, 492] width 28 height 28
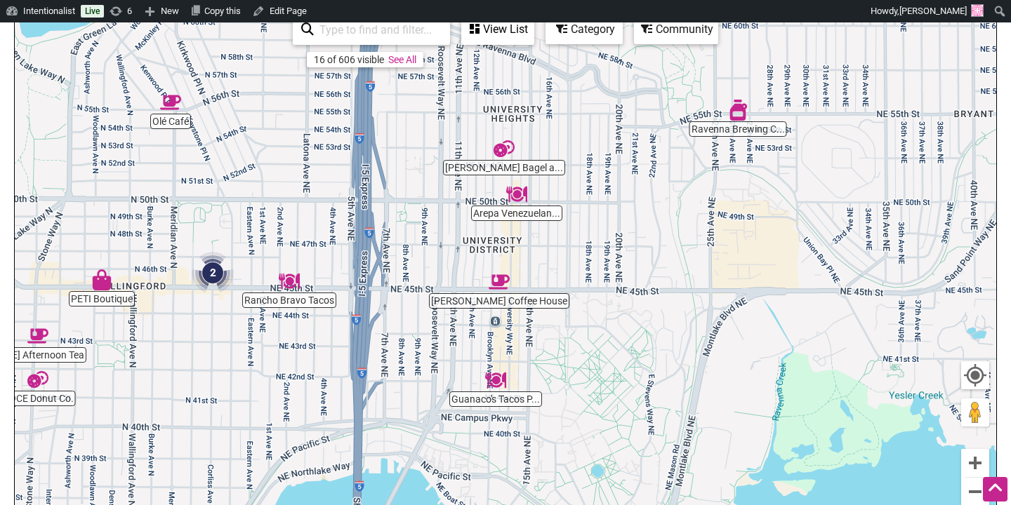
drag, startPoint x: 602, startPoint y: 378, endPoint x: 603, endPoint y: 268, distance: 109.5
click at [603, 268] on div "To navigate, press the arrow keys." at bounding box center [505, 282] width 981 height 546
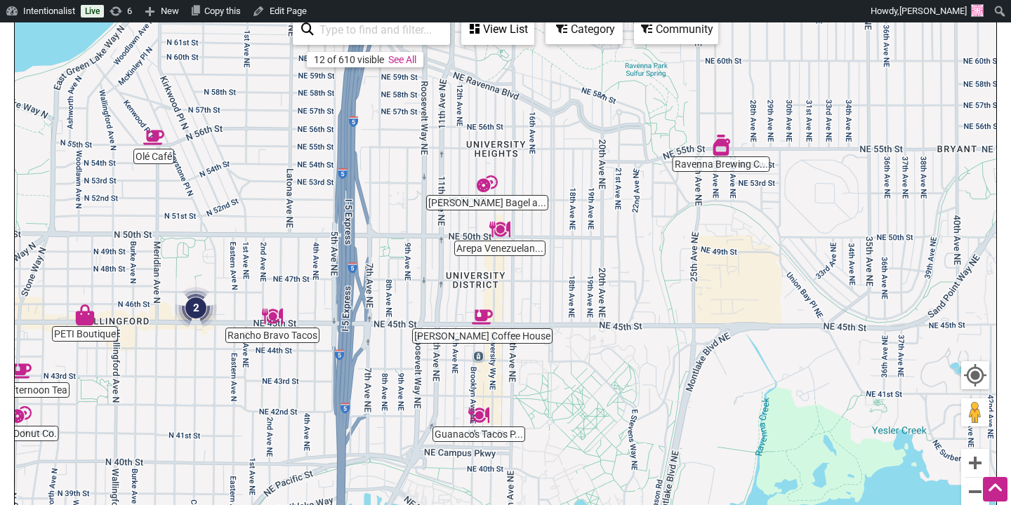
drag, startPoint x: 602, startPoint y: 268, endPoint x: 588, endPoint y: 314, distance: 47.5
click at [588, 314] on div "To navigate, press the arrow keys." at bounding box center [505, 282] width 981 height 546
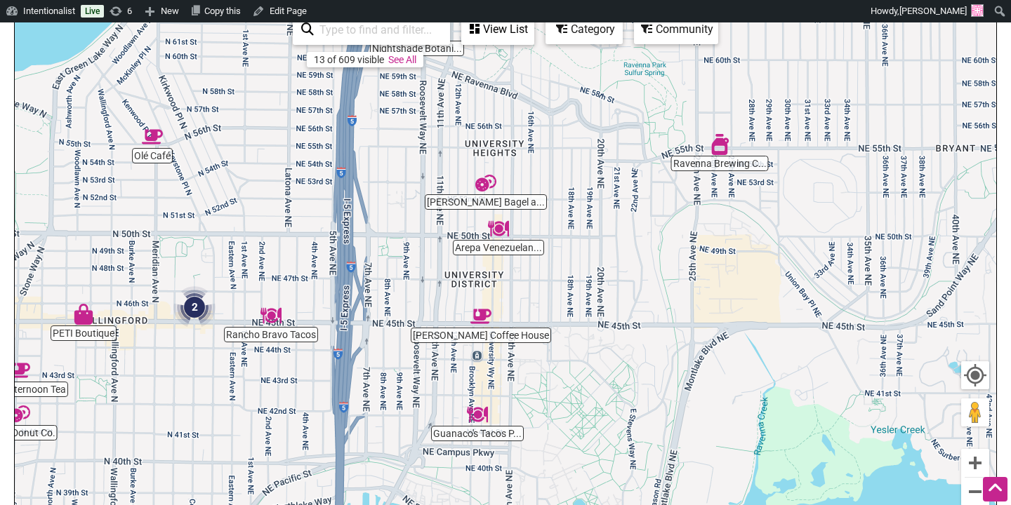
drag, startPoint x: 392, startPoint y: 347, endPoint x: 392, endPoint y: 256, distance: 91.2
click at [392, 256] on div "To navigate, press the arrow keys." at bounding box center [505, 282] width 981 height 546
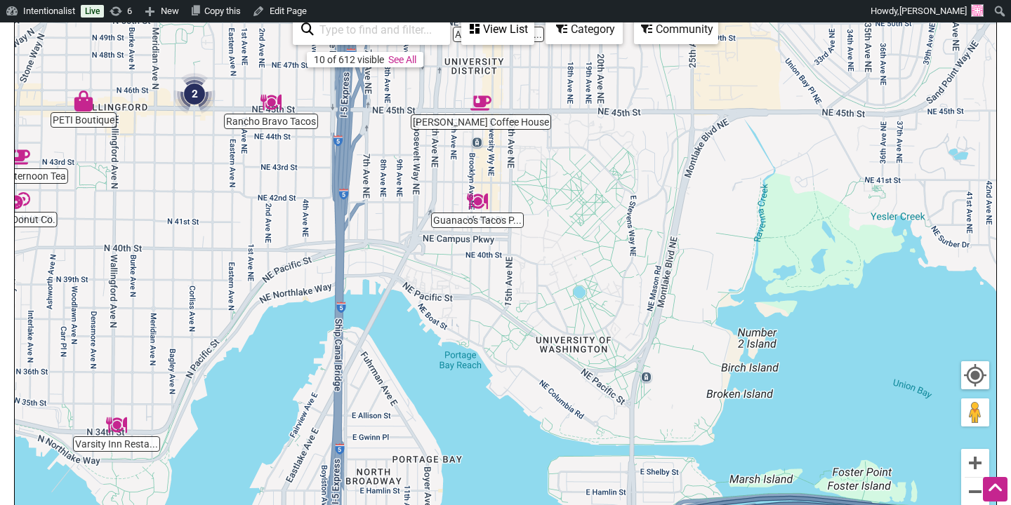
click at [477, 199] on img "Guanaco's Tacos Pupuseria" at bounding box center [477, 201] width 21 height 21
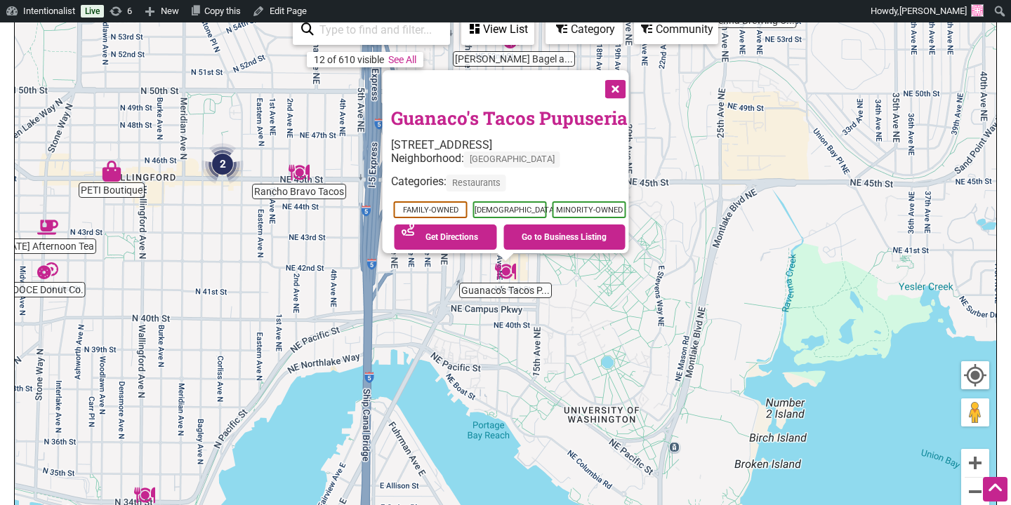
click at [626, 80] on button "Close" at bounding box center [614, 87] width 35 height 35
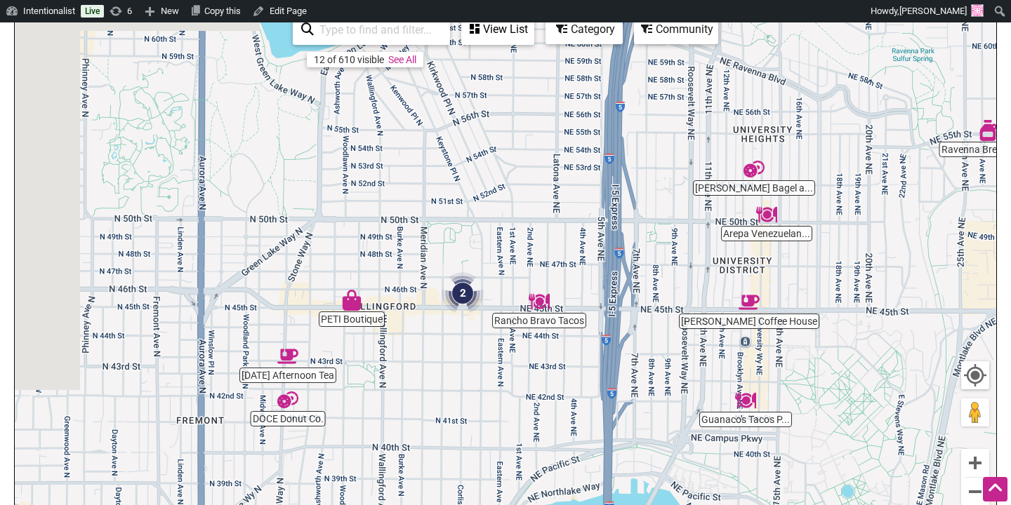
drag, startPoint x: 244, startPoint y: 122, endPoint x: 501, endPoint y: 267, distance: 295.4
click at [501, 267] on div "To navigate, press the arrow keys." at bounding box center [505, 282] width 981 height 546
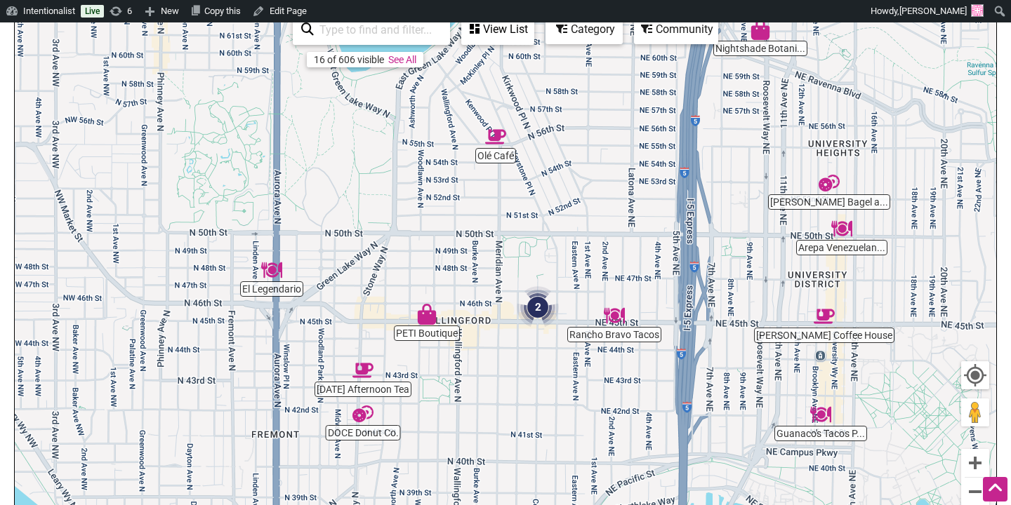
drag, startPoint x: 171, startPoint y: 183, endPoint x: 192, endPoint y: 142, distance: 45.8
click at [192, 142] on div "To navigate, press the arrow keys." at bounding box center [505, 282] width 981 height 546
click at [538, 315] on img "2" at bounding box center [538, 308] width 42 height 42
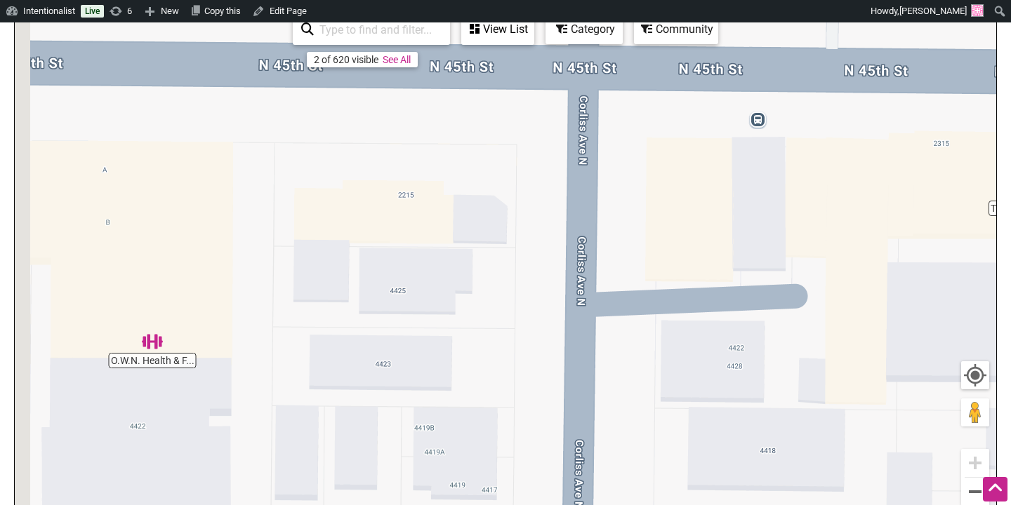
drag, startPoint x: 679, startPoint y: 333, endPoint x: 769, endPoint y: 324, distance: 90.9
click at [769, 324] on div "To navigate, press the arrow keys." at bounding box center [505, 282] width 981 height 546
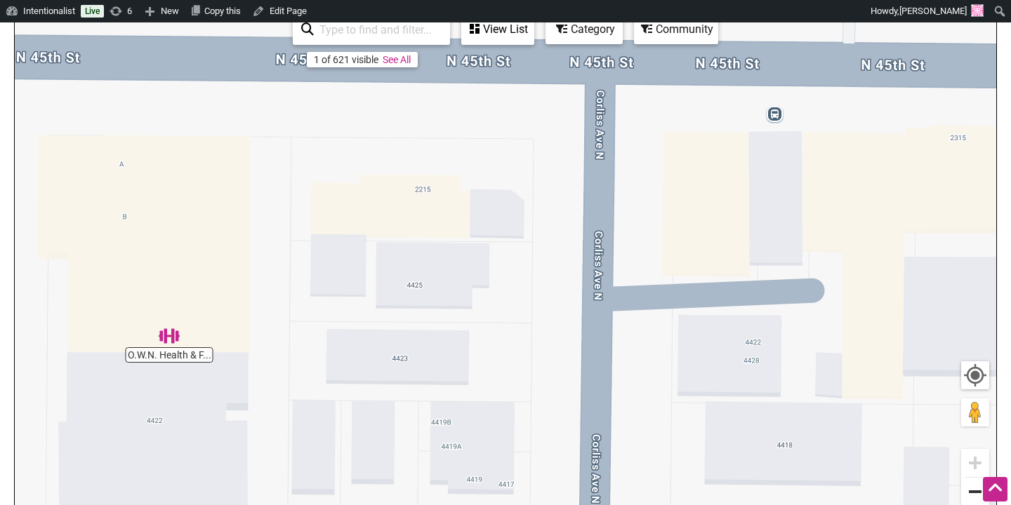
click at [970, 491] on button "Zoom out" at bounding box center [975, 492] width 28 height 28
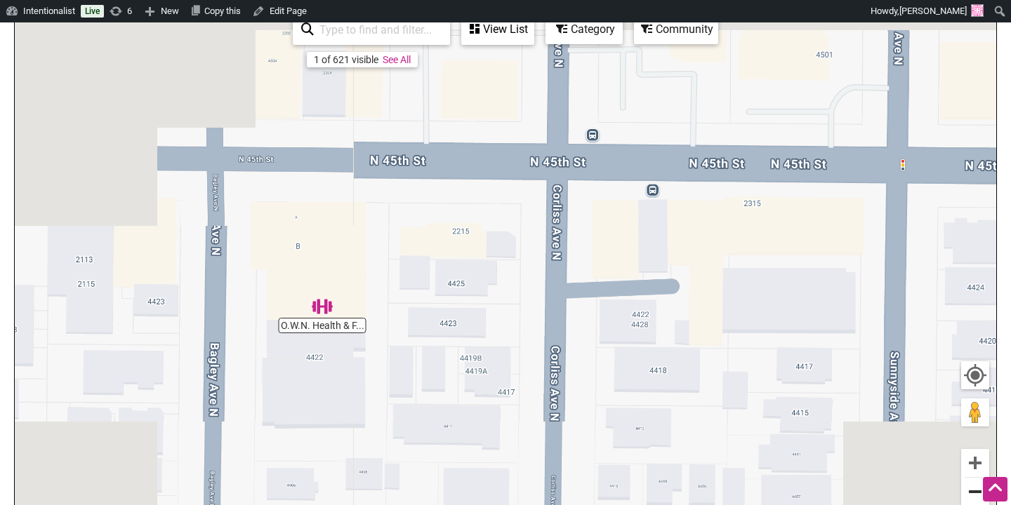
click at [970, 491] on button "Zoom out" at bounding box center [975, 492] width 28 height 28
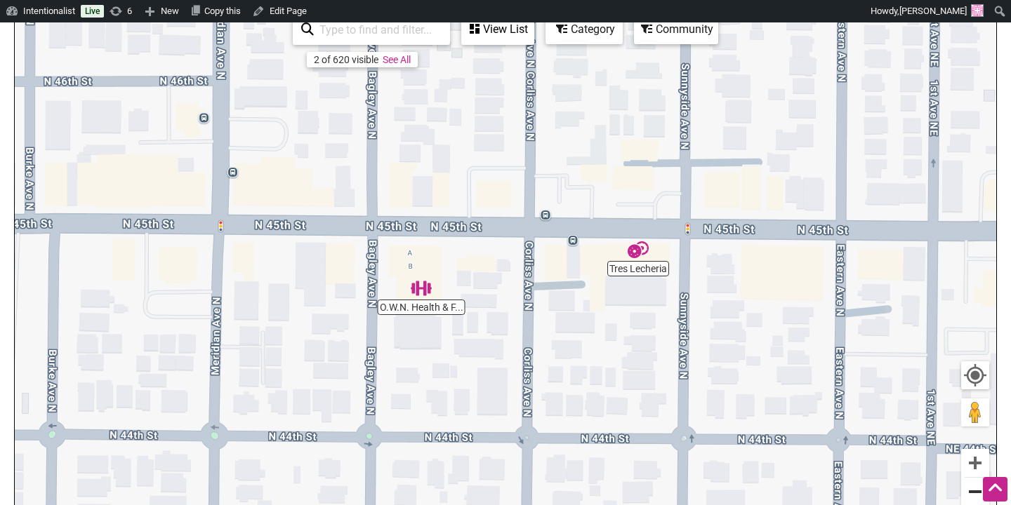
click at [970, 491] on button "Zoom out" at bounding box center [975, 492] width 28 height 28
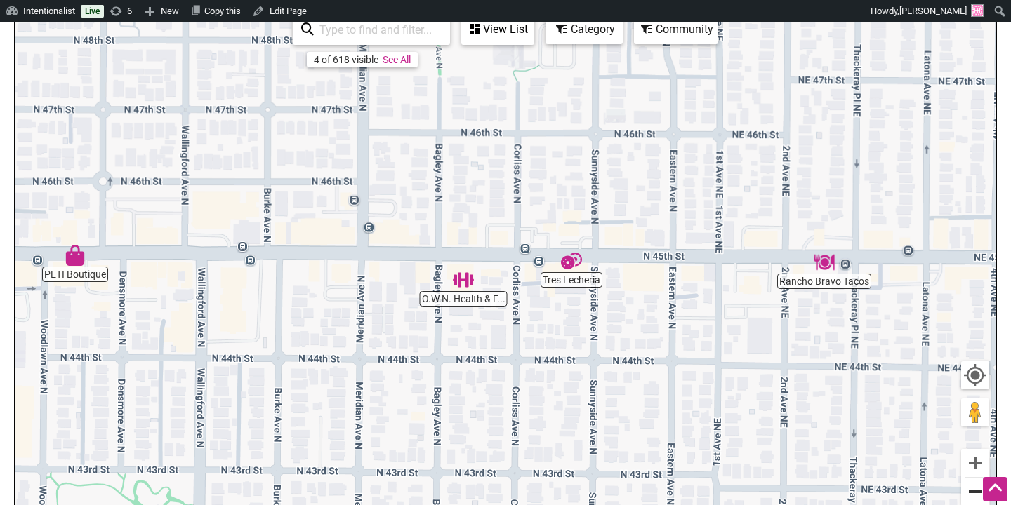
click at [970, 491] on button "Zoom out" at bounding box center [975, 492] width 28 height 28
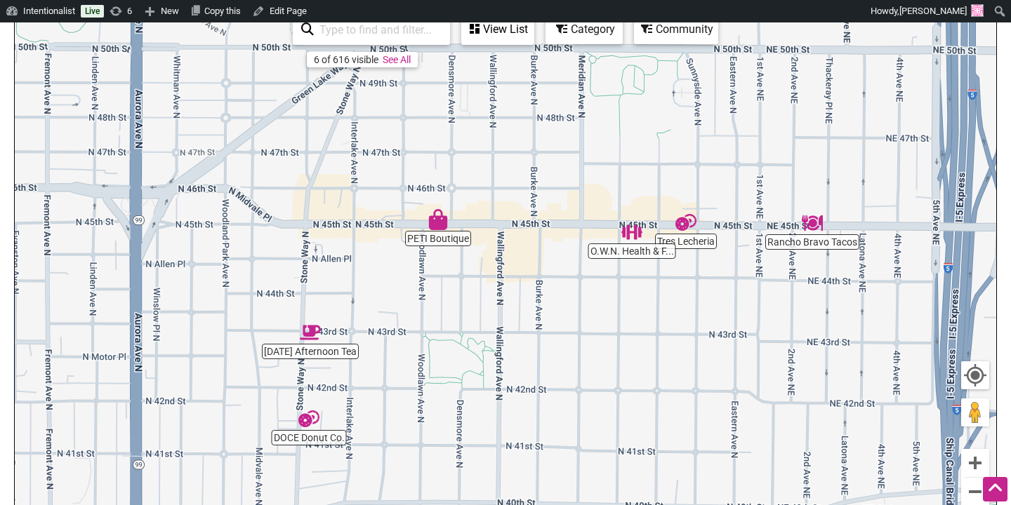
drag, startPoint x: 427, startPoint y: 423, endPoint x: 578, endPoint y: 378, distance: 157.7
click at [578, 378] on div "To navigate, press the arrow keys." at bounding box center [505, 282] width 981 height 546
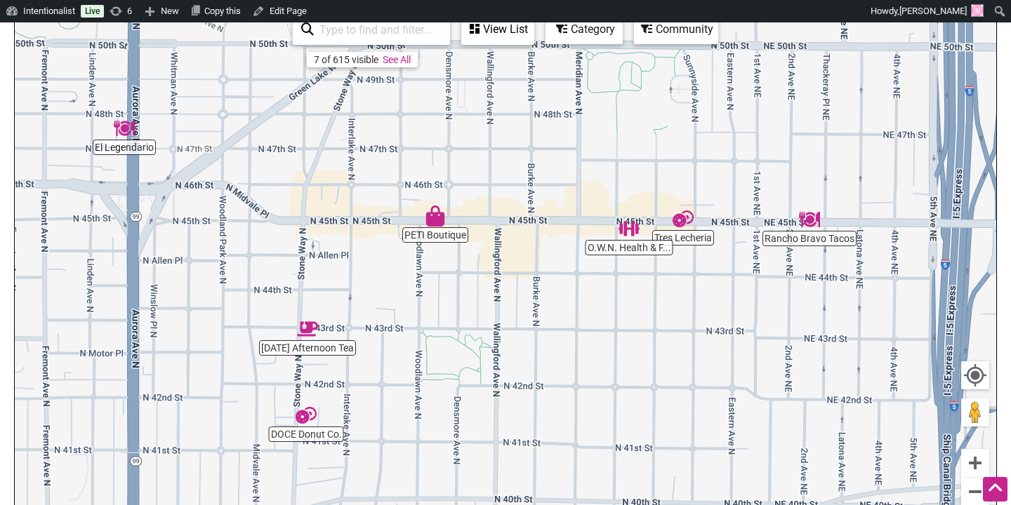
click at [685, 219] on img "Tres Lecheria" at bounding box center [682, 218] width 21 height 21
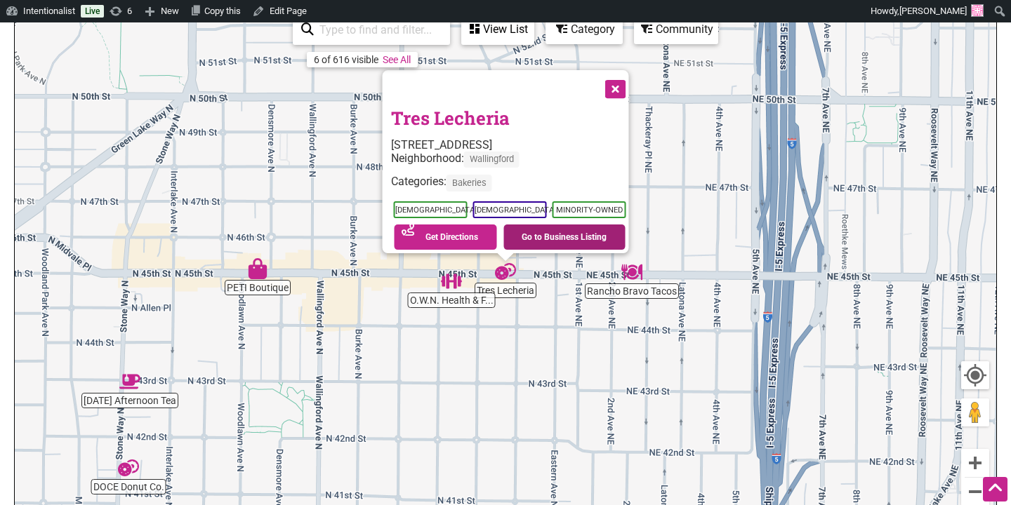
click at [567, 225] on link "Go to Business Listing" at bounding box center [564, 237] width 122 height 25
click at [616, 78] on button "Close" at bounding box center [614, 87] width 35 height 35
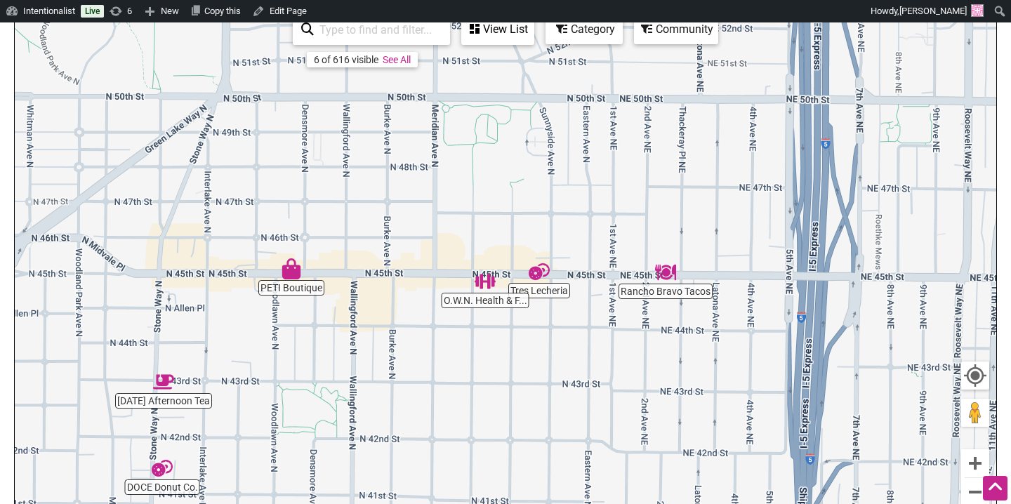
drag, startPoint x: 366, startPoint y: 372, endPoint x: 418, endPoint y: 369, distance: 51.3
click at [418, 369] on div "To navigate, press the arrow keys." at bounding box center [505, 282] width 981 height 546
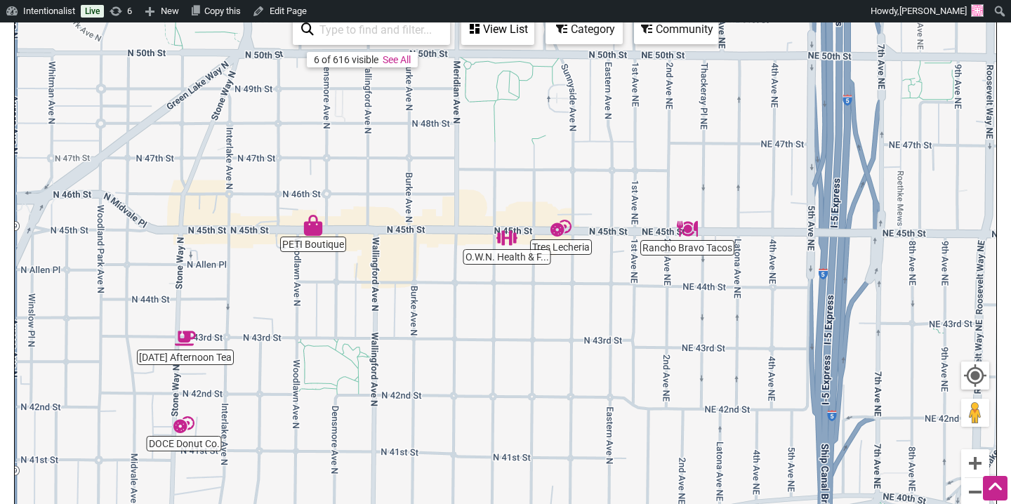
drag, startPoint x: 418, startPoint y: 369, endPoint x: 418, endPoint y: 324, distance: 44.9
click at [418, 324] on div "To navigate, press the arrow keys." at bounding box center [505, 282] width 981 height 546
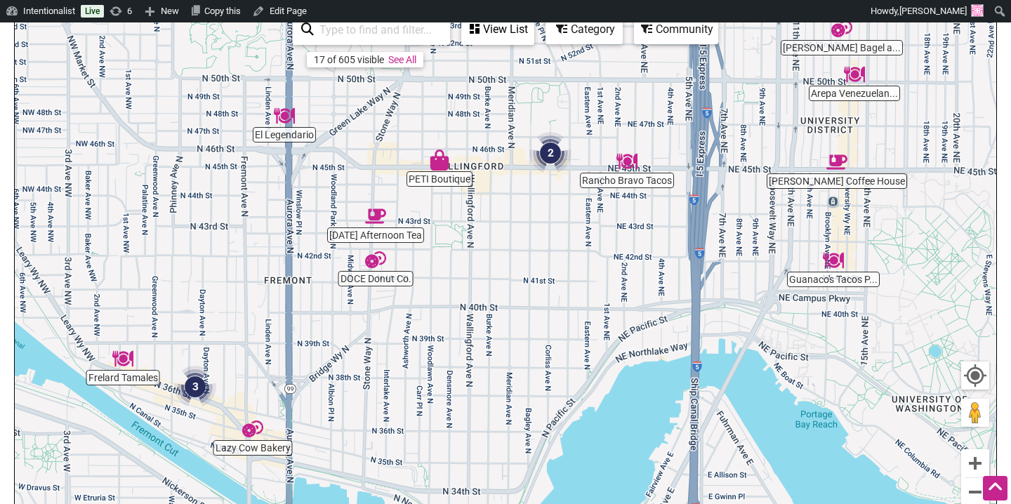
drag, startPoint x: 486, startPoint y: 342, endPoint x: 505, endPoint y: 260, distance: 83.6
click at [505, 260] on div "To navigate, press the arrow keys." at bounding box center [505, 282] width 981 height 546
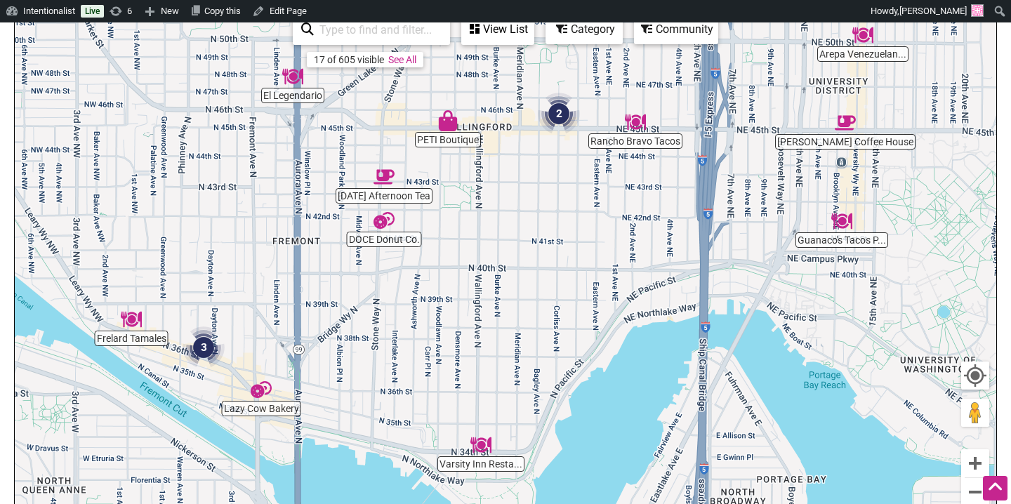
drag, startPoint x: 630, startPoint y: 353, endPoint x: 626, endPoint y: 298, distance: 55.6
click at [626, 298] on div "To navigate, press the arrow keys." at bounding box center [505, 282] width 981 height 546
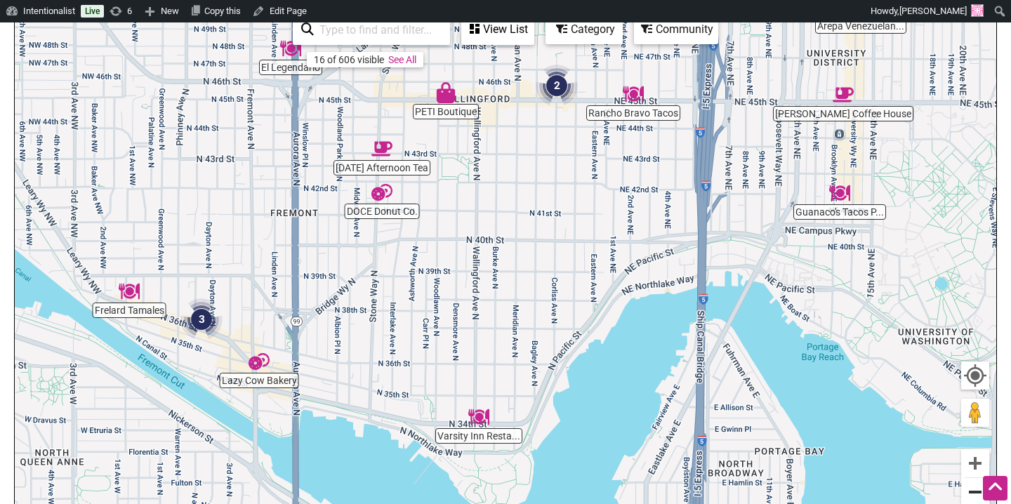
click at [974, 497] on button "Zoom out" at bounding box center [975, 492] width 28 height 28
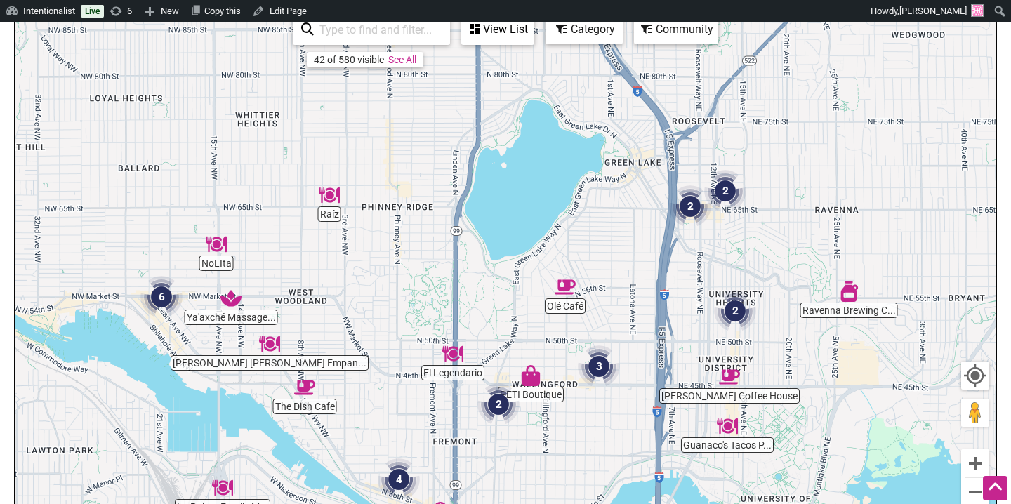
drag, startPoint x: 326, startPoint y: 116, endPoint x: 381, endPoint y: 313, distance: 204.9
click at [381, 313] on div "To navigate, press the arrow keys." at bounding box center [505, 282] width 981 height 546
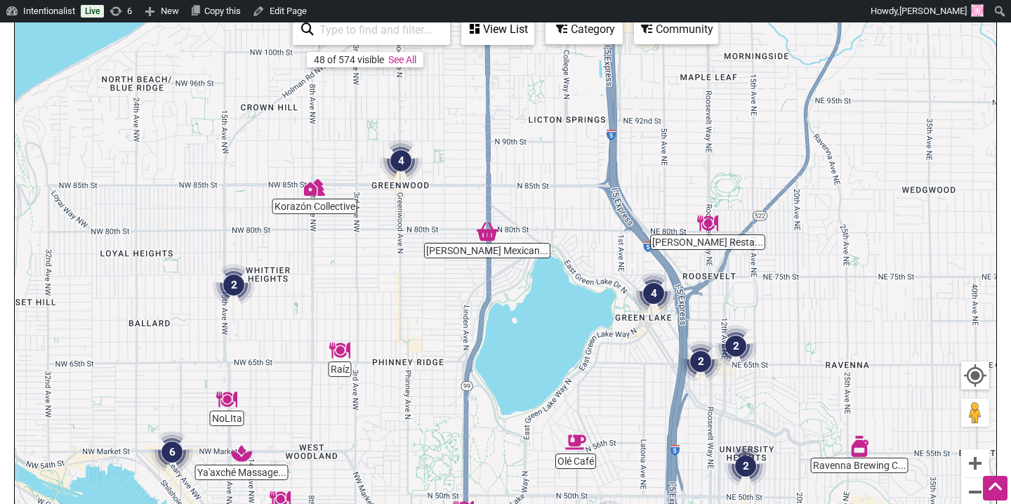
drag, startPoint x: 395, startPoint y: 173, endPoint x: 402, endPoint y: 326, distance: 152.5
click at [402, 326] on div "To navigate, press the arrow keys." at bounding box center [505, 282] width 981 height 546
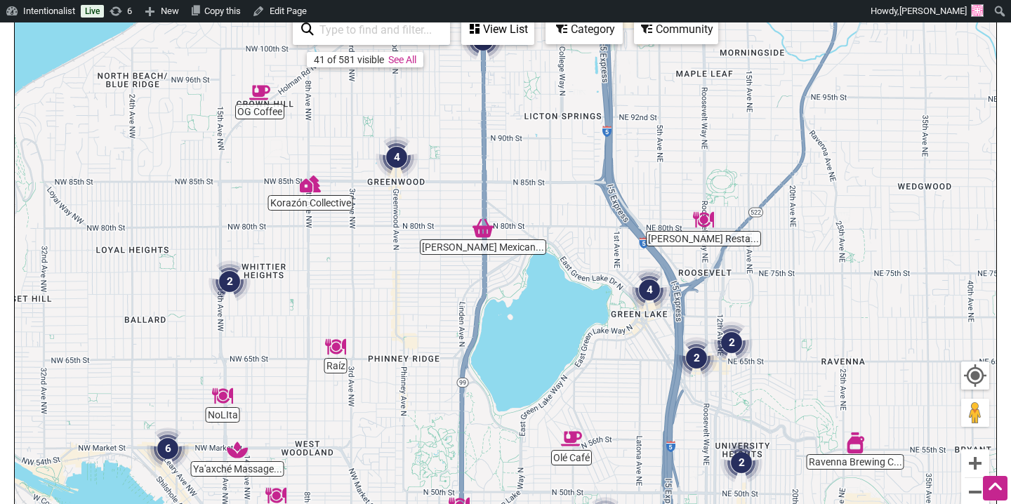
click at [401, 159] on img "4" at bounding box center [397, 157] width 42 height 42
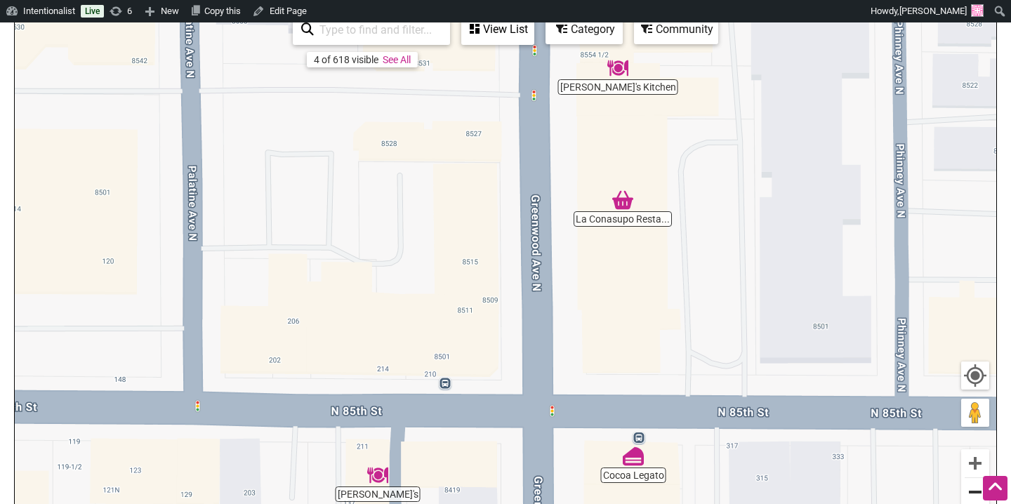
click at [974, 491] on button "Zoom out" at bounding box center [975, 492] width 28 height 28
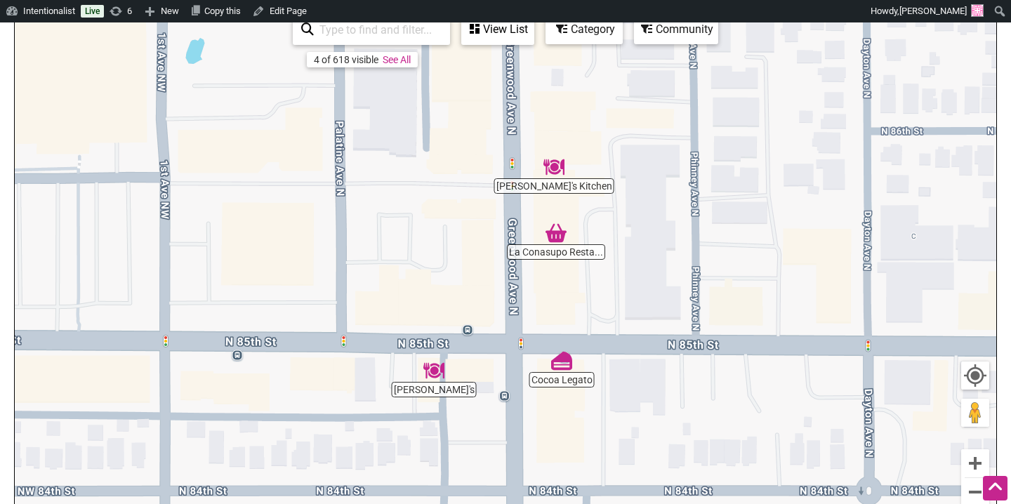
drag, startPoint x: 662, startPoint y: 261, endPoint x: 654, endPoint y: 262, distance: 7.8
click at [654, 262] on div "To navigate, press the arrow keys." at bounding box center [505, 282] width 981 height 546
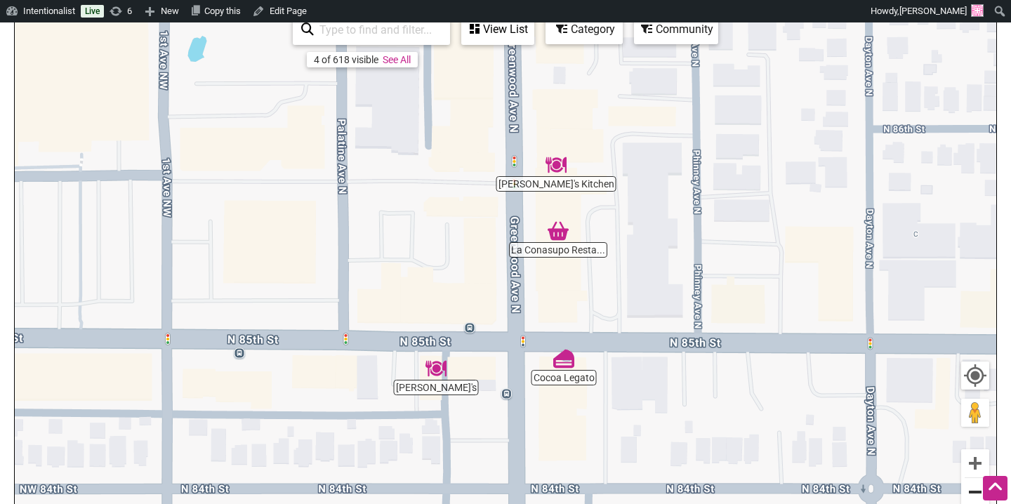
click at [972, 481] on button "Zoom out" at bounding box center [975, 492] width 28 height 28
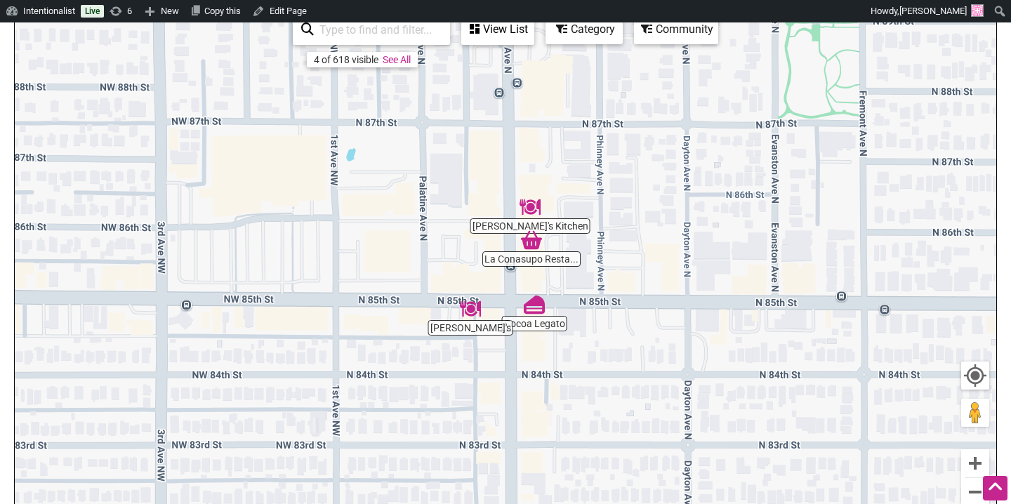
drag, startPoint x: 640, startPoint y: 184, endPoint x: 640, endPoint y: 174, distance: 9.8
click at [640, 174] on div "To navigate, press the arrow keys." at bounding box center [505, 282] width 981 height 546
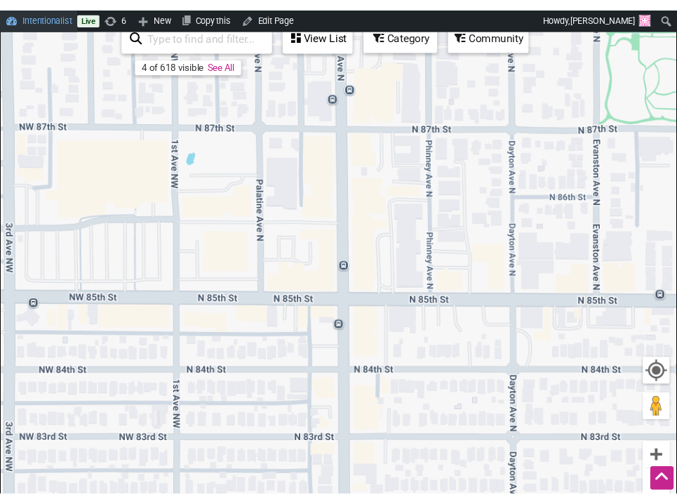
scroll to position [218, 0]
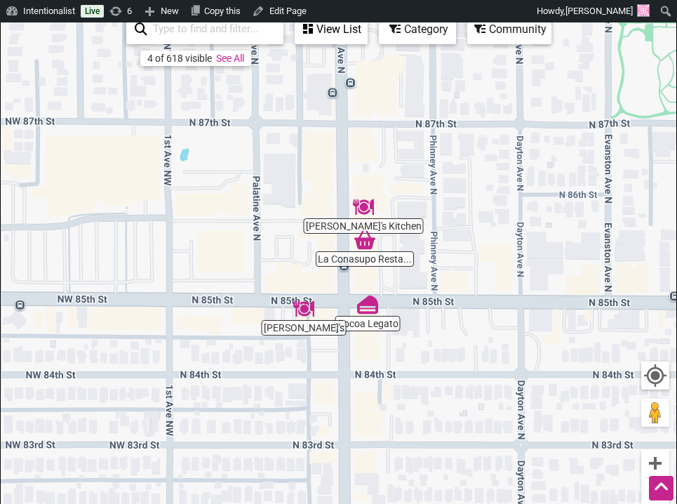
click at [364, 244] on img "La Conasupo Restaurant and Market" at bounding box center [364, 240] width 21 height 21
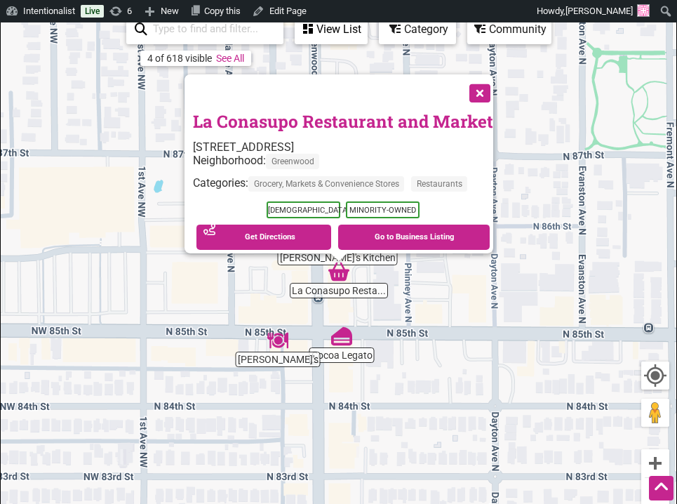
click at [481, 83] on button "Close" at bounding box center [478, 91] width 35 height 35
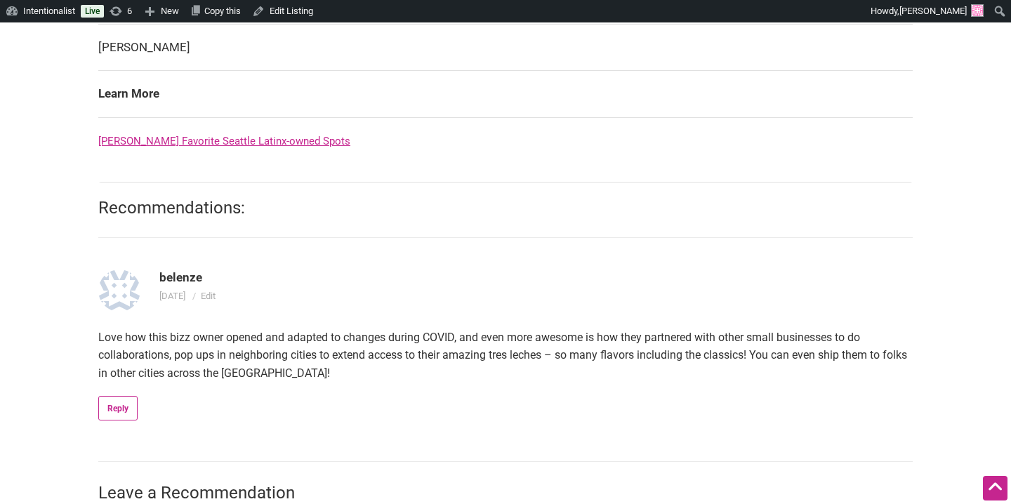
scroll to position [743, 0]
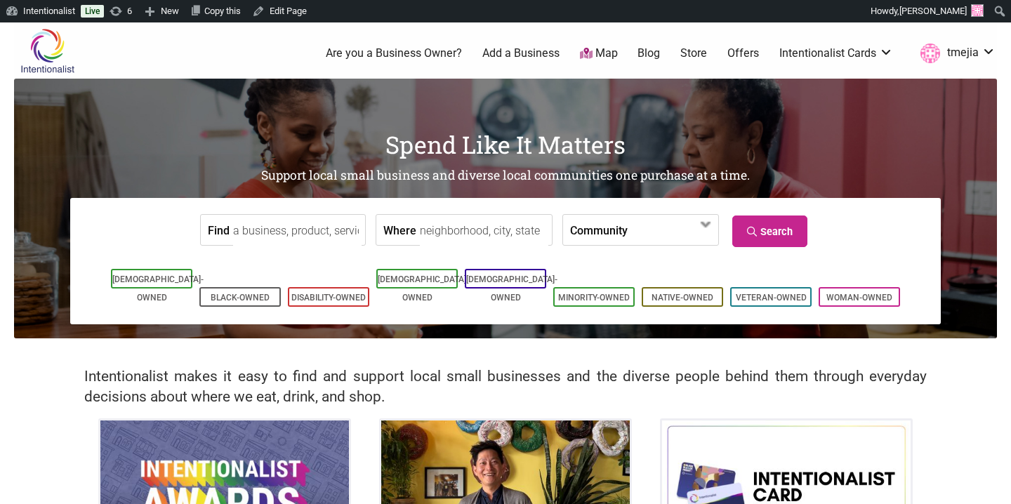
click at [258, 227] on input "Find" at bounding box center [297, 231] width 128 height 32
click at [255, 270] on div "Pufftown Bakehouse" at bounding box center [316, 262] width 154 height 27
type input "Pufftown Bakehouse"
click at [732, 236] on link "Search" at bounding box center [769, 231] width 75 height 32
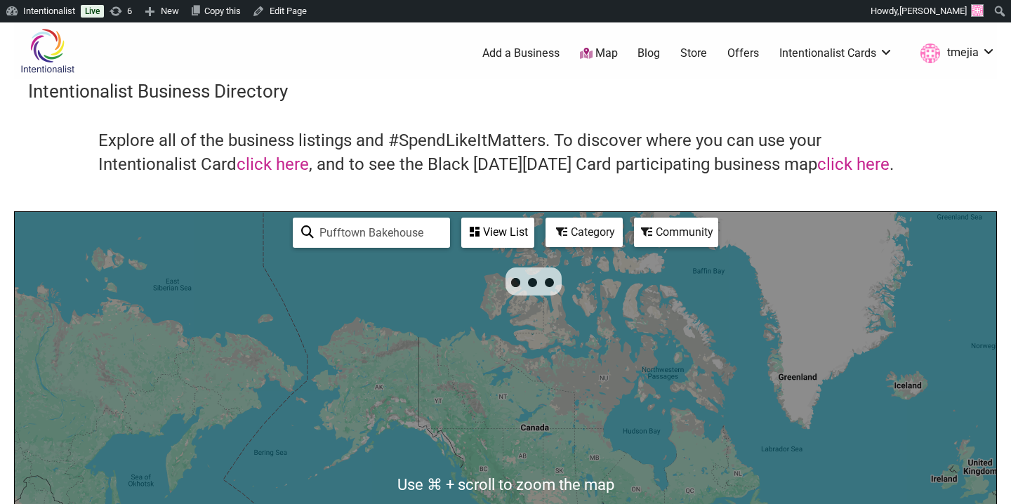
scroll to position [46, 0]
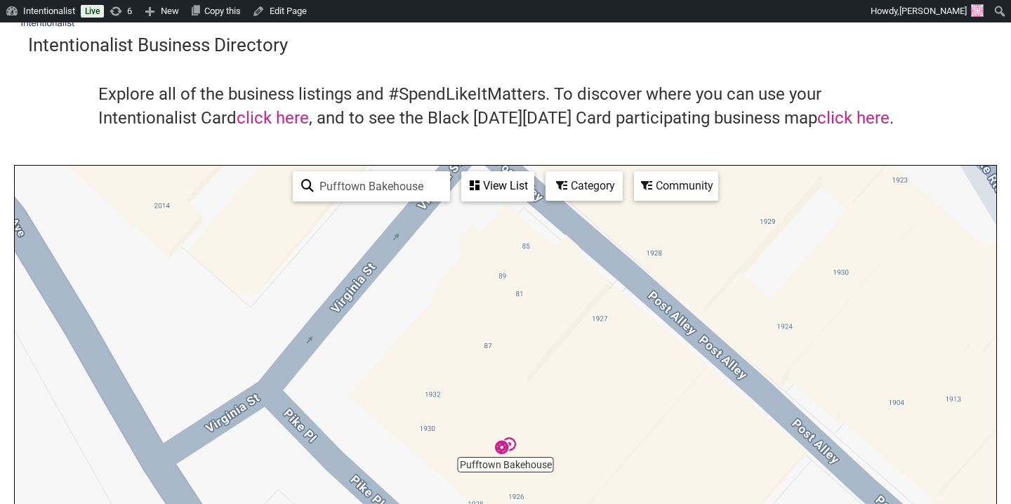
click at [505, 456] on img "Pufftown Bakehouse" at bounding box center [505, 445] width 21 height 21
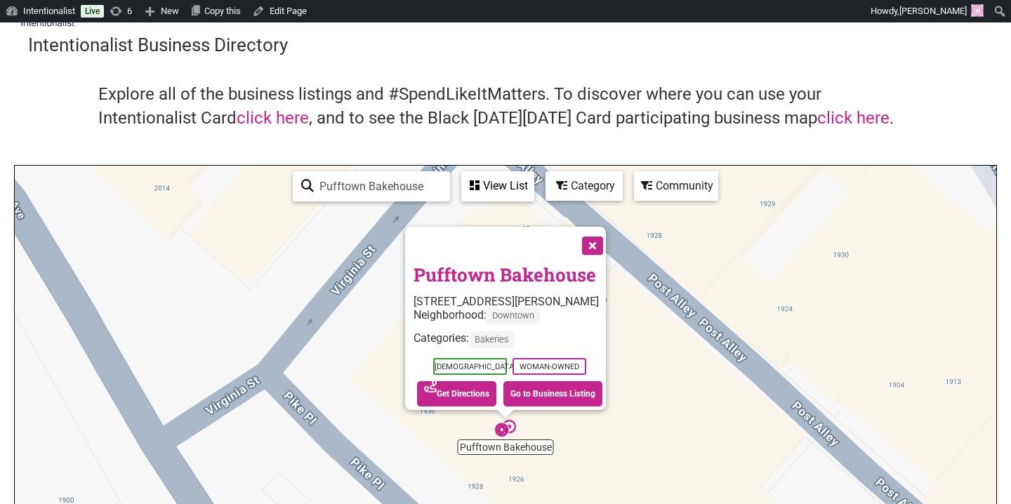
click at [546, 400] on div "See on Map Get Directions Go to Business Listing" at bounding box center [509, 394] width 192 height 32
click at [547, 381] on link "Go to Business Listing" at bounding box center [552, 393] width 99 height 25
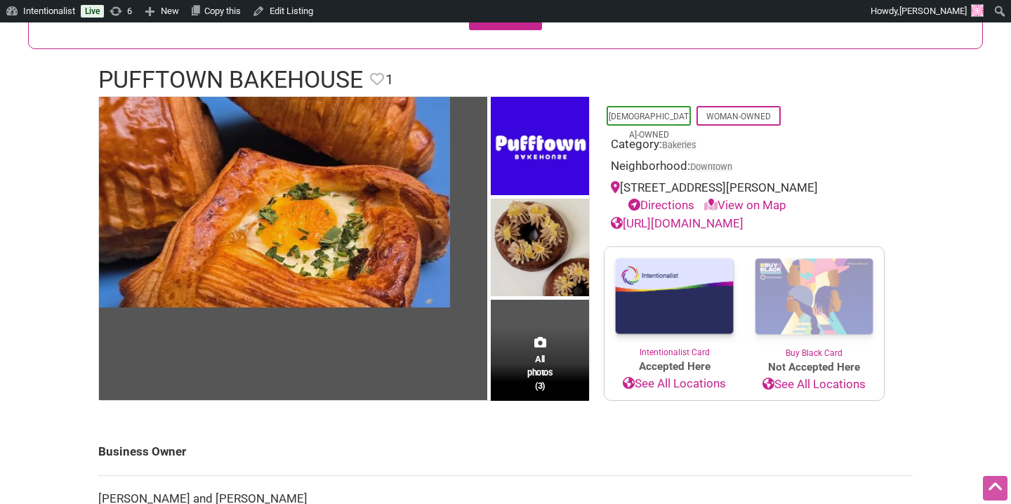
scroll to position [260, 0]
